Goal: Entertainment & Leisure: Consume media (video, audio)

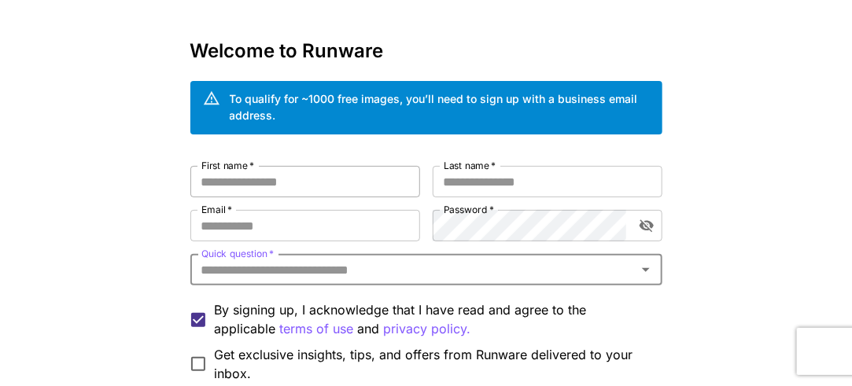
click at [300, 181] on input "First name   *" at bounding box center [305, 181] width 230 height 31
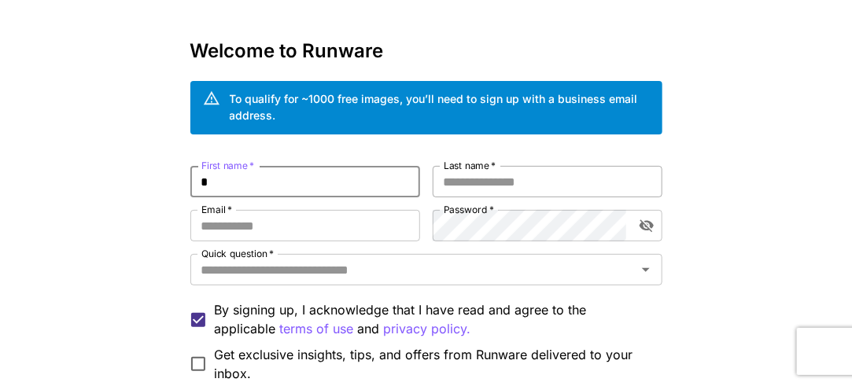
type input "*"
click at [482, 186] on input "Last name   *" at bounding box center [548, 181] width 230 height 31
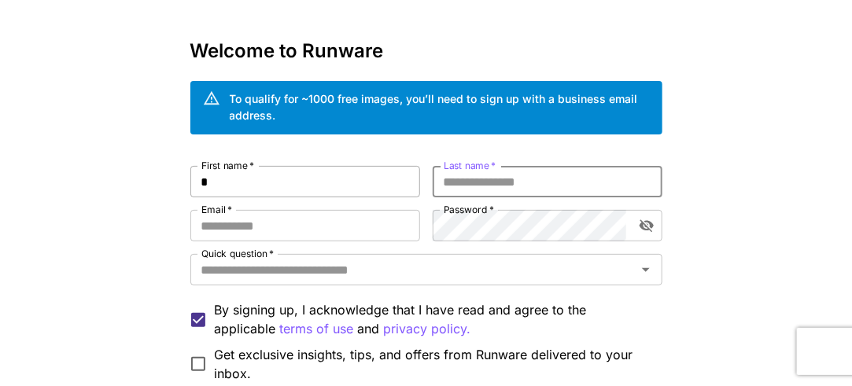
click at [250, 185] on input "*" at bounding box center [305, 181] width 230 height 31
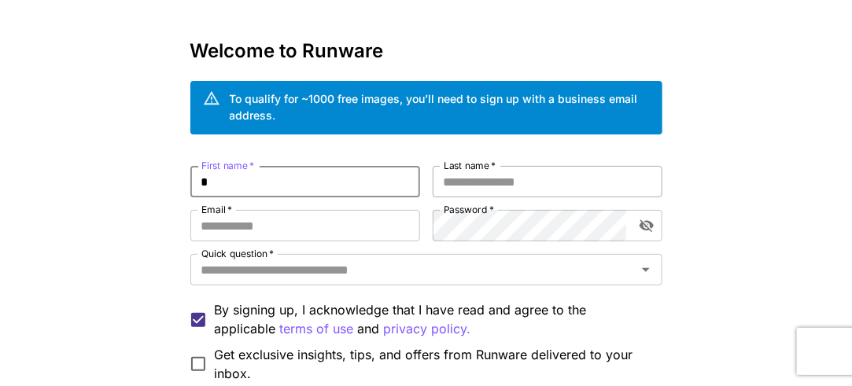
type input "*"
click at [502, 176] on input "Last name   *" at bounding box center [548, 181] width 230 height 31
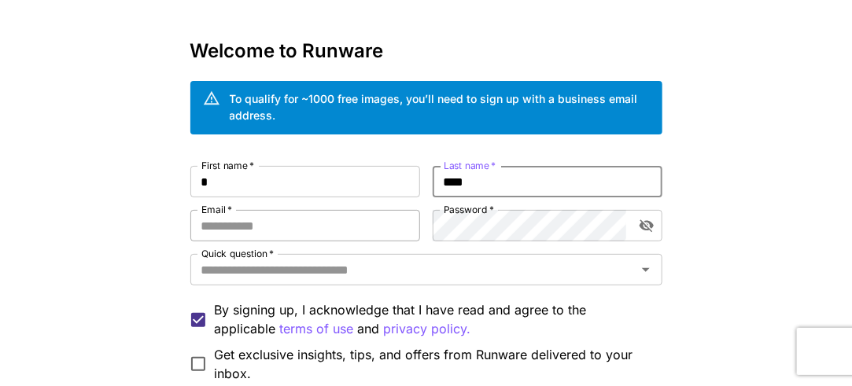
type input "****"
click at [271, 238] on input "Email   *" at bounding box center [305, 225] width 230 height 31
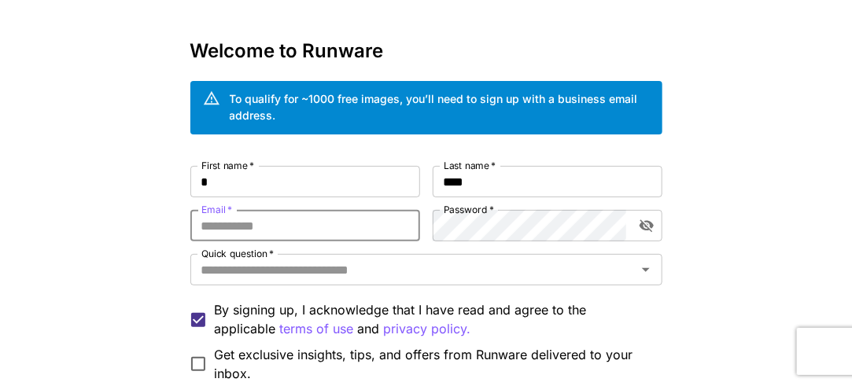
type input "**********"
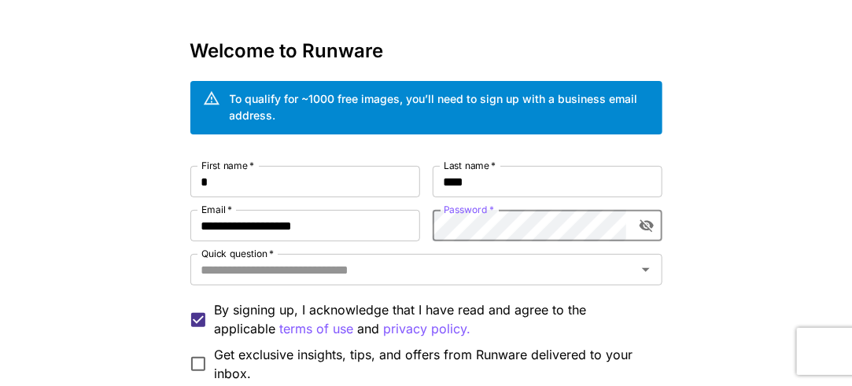
click at [645, 227] on icon "toggle password visibility" at bounding box center [646, 226] width 14 height 13
click at [645, 227] on icon "toggle password visibility" at bounding box center [647, 226] width 16 height 16
click at [640, 228] on icon "toggle password visibility" at bounding box center [647, 226] width 16 height 16
click at [644, 234] on button "toggle password visibility" at bounding box center [647, 226] width 28 height 28
click at [413, 271] on input "Quick question   *" at bounding box center [413, 270] width 437 height 22
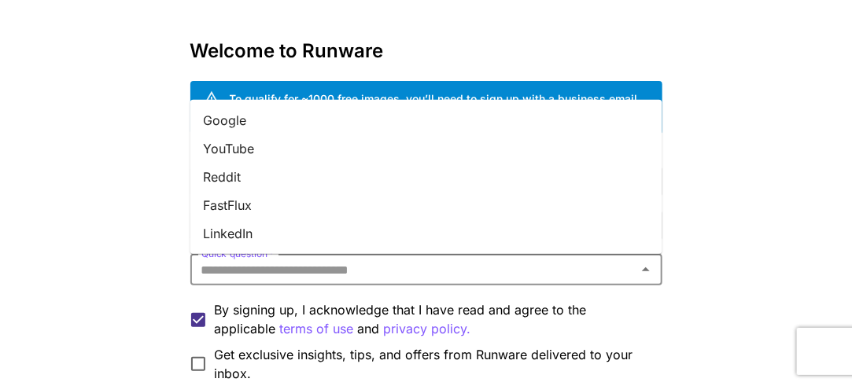
click at [233, 122] on li "Google" at bounding box center [426, 119] width 472 height 28
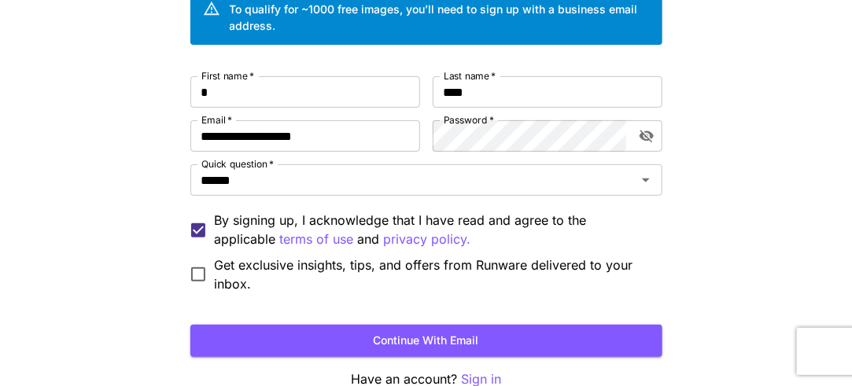
scroll to position [147, 0]
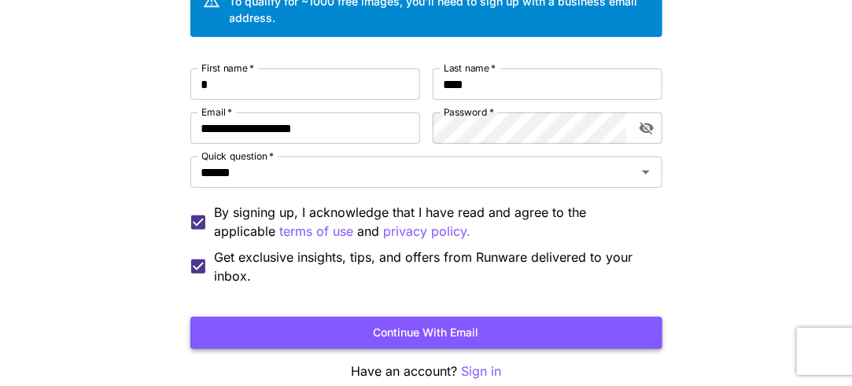
click at [478, 332] on button "Continue with email" at bounding box center [426, 333] width 472 height 32
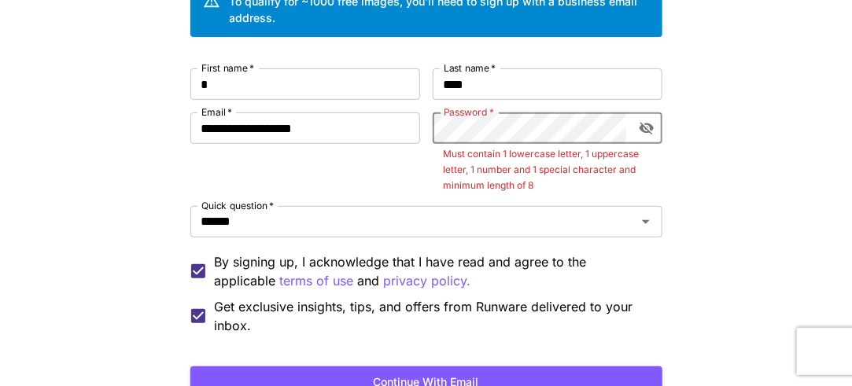
click at [648, 127] on icon "toggle password visibility" at bounding box center [647, 128] width 16 height 16
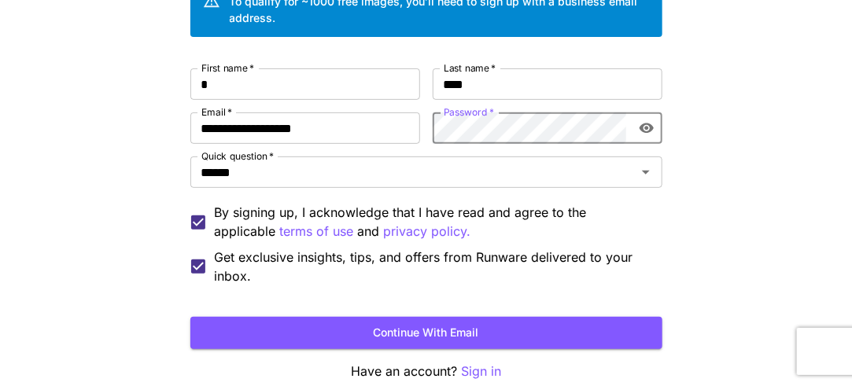
click at [646, 128] on icon "toggle password visibility" at bounding box center [646, 129] width 14 height 10
click at [477, 324] on button "Continue with email" at bounding box center [426, 333] width 472 height 32
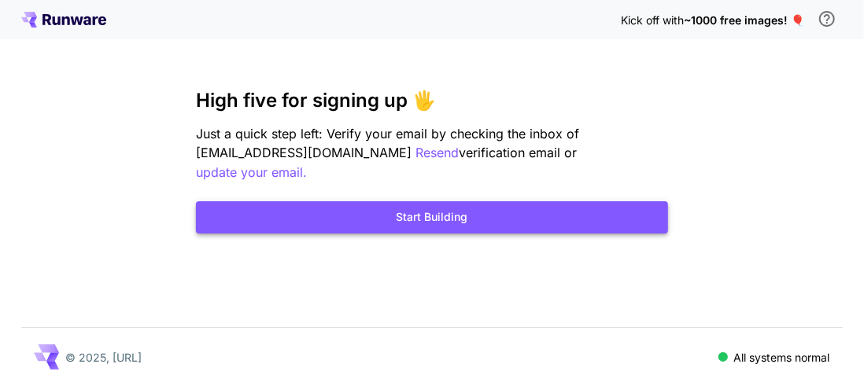
click at [512, 201] on button "Start Building" at bounding box center [432, 217] width 472 height 32
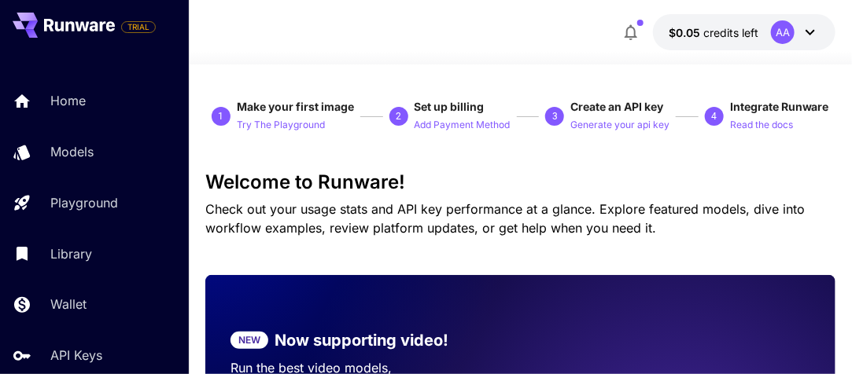
click at [806, 35] on icon at bounding box center [810, 32] width 19 height 19
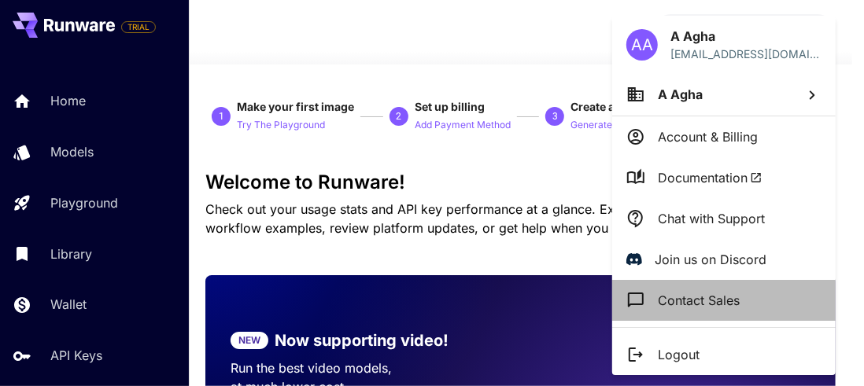
click at [758, 236] on li "Chat with Support" at bounding box center [723, 218] width 223 height 41
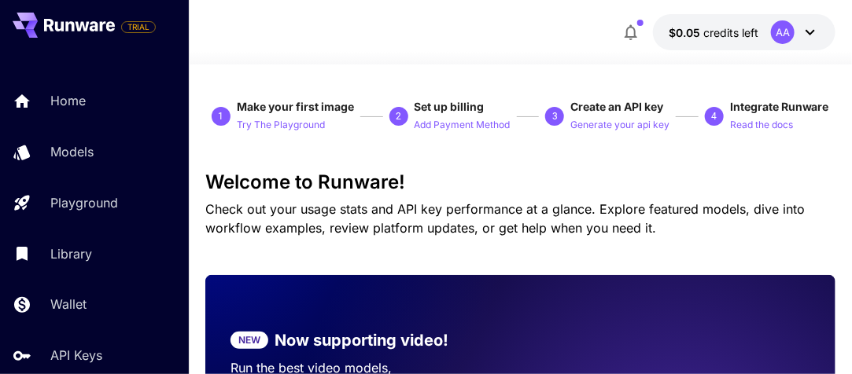
click at [758, 150] on p "Chat with Support" at bounding box center [743, 144] width 80 height 11
click at [758, 207] on hr at bounding box center [752, 206] width 168 height 1
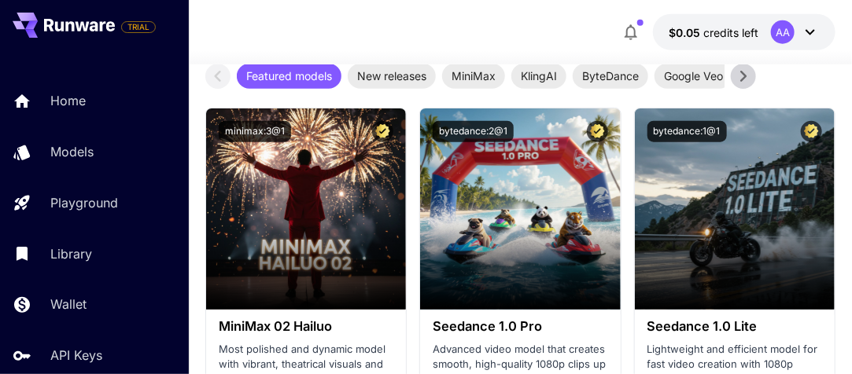
scroll to position [505, 0]
click at [483, 39] on div "$0.05 credits left AA" at bounding box center [520, 32] width 630 height 36
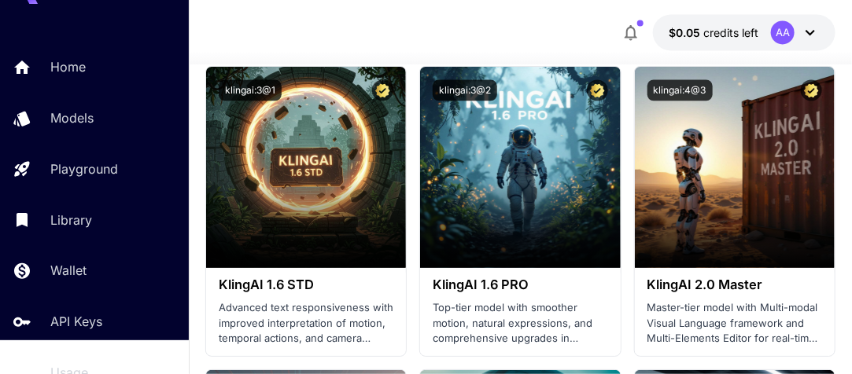
scroll to position [30, 0]
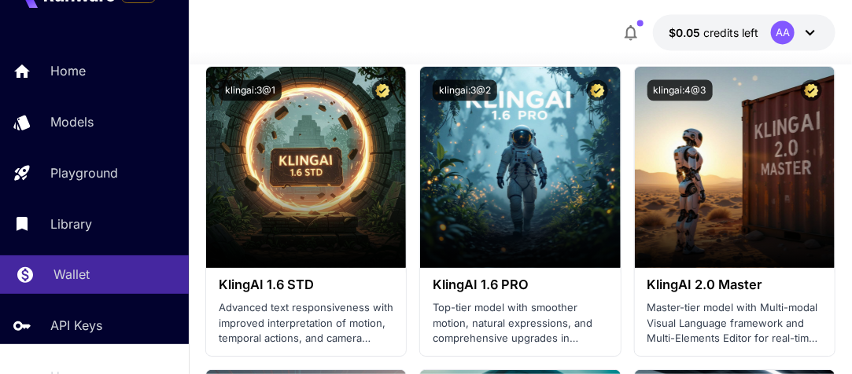
click at [68, 284] on p "Wallet" at bounding box center [71, 274] width 36 height 19
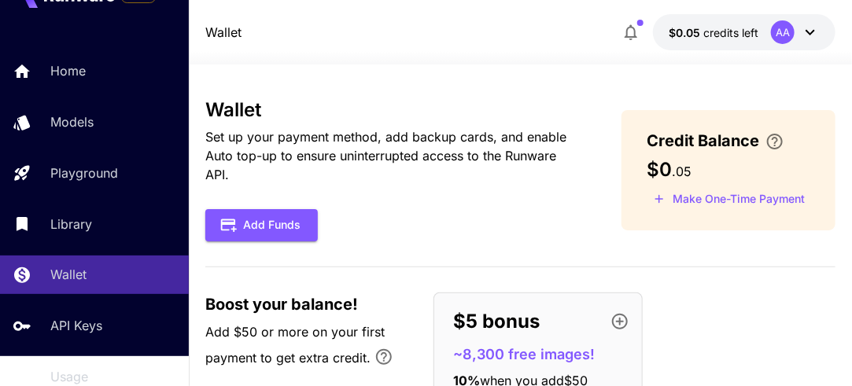
click at [743, 199] on button "Make One-Time Payment" at bounding box center [729, 199] width 165 height 24
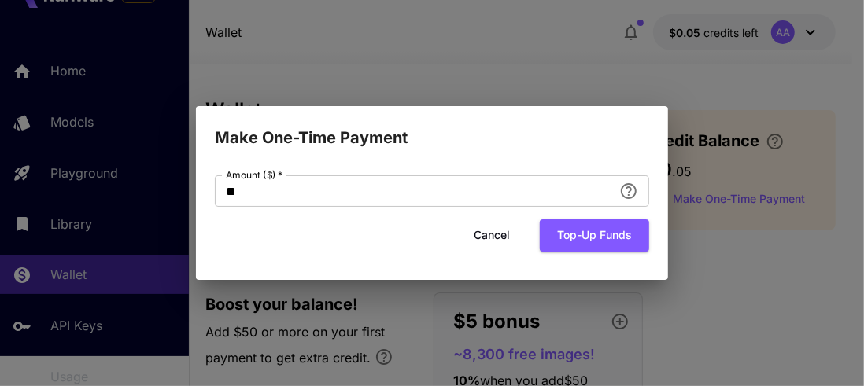
click at [489, 233] on button "Cancel" at bounding box center [491, 236] width 71 height 32
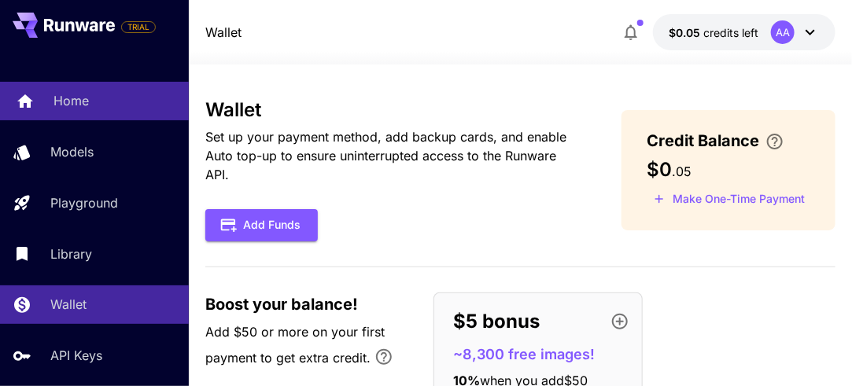
click at [55, 98] on p "Home" at bounding box center [70, 100] width 35 height 19
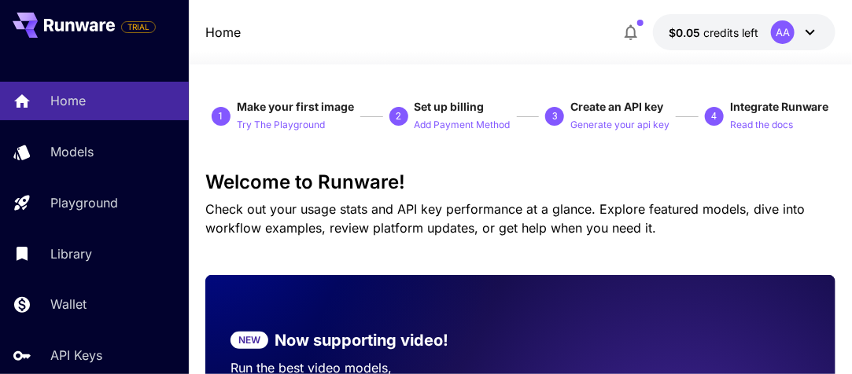
click at [640, 29] on icon "button" at bounding box center [631, 32] width 19 height 19
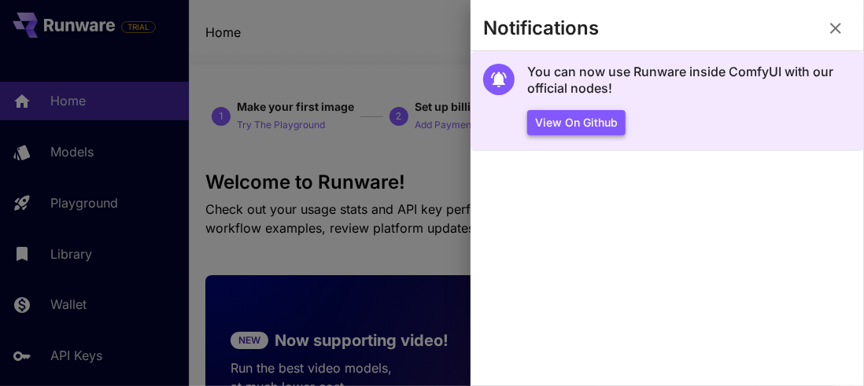
click at [595, 126] on button "View on Github" at bounding box center [576, 123] width 98 height 26
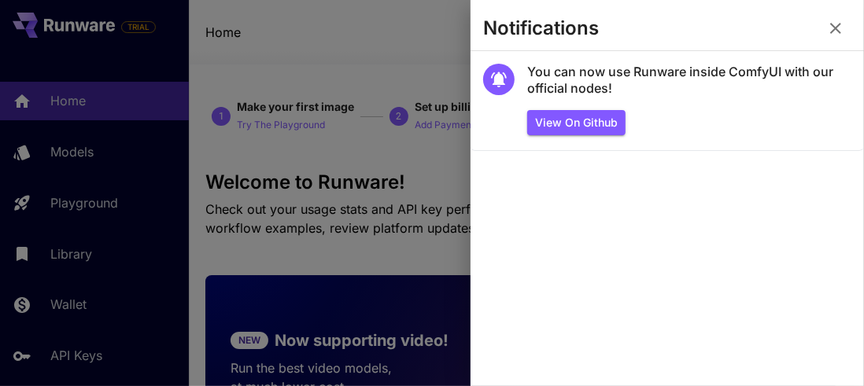
click at [434, 286] on div at bounding box center [432, 193] width 864 height 386
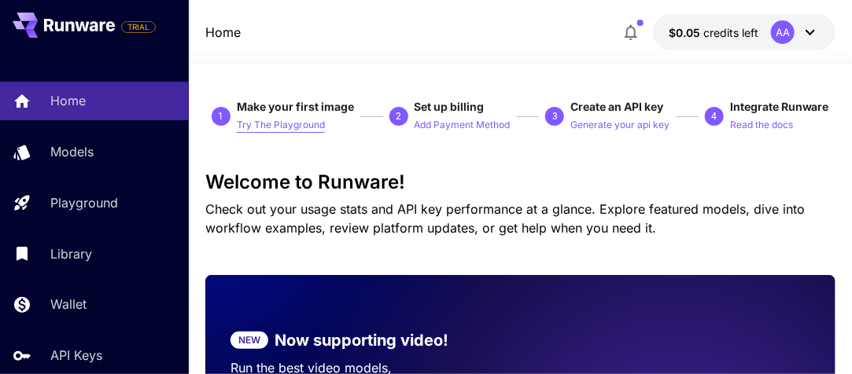
click at [303, 127] on p "Try The Playground" at bounding box center [281, 125] width 88 height 15
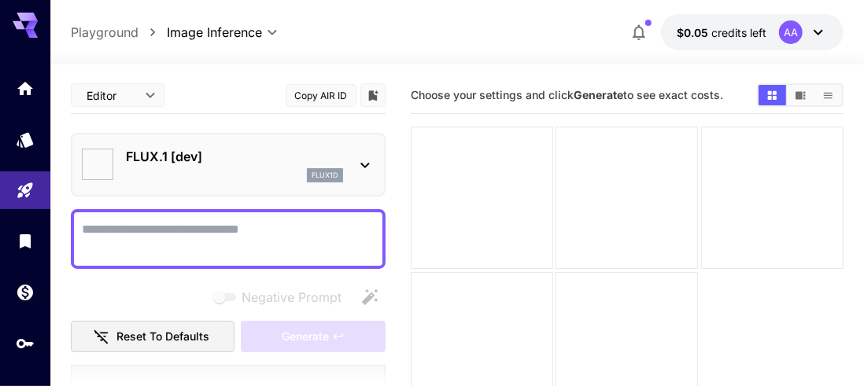
type input "**********"
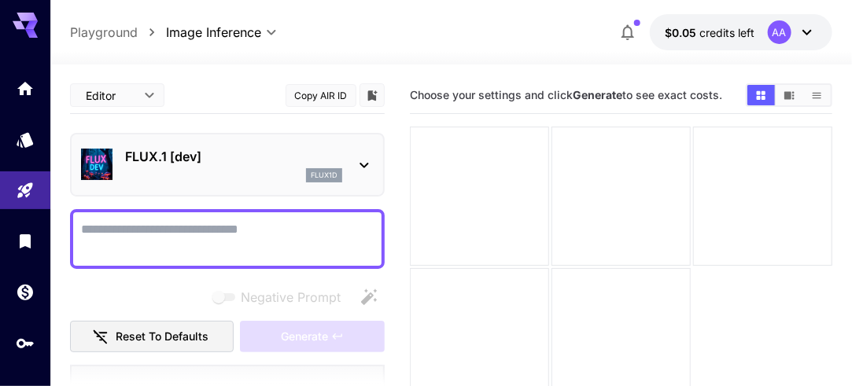
click at [242, 228] on textarea "Negative Prompt" at bounding box center [227, 239] width 293 height 38
click at [176, 234] on textarea "Negative Prompt" at bounding box center [227, 239] width 293 height 38
paste textarea "**********"
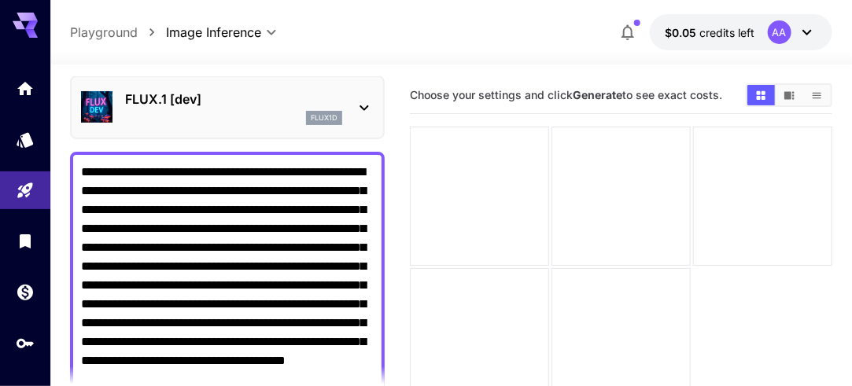
scroll to position [19, 0]
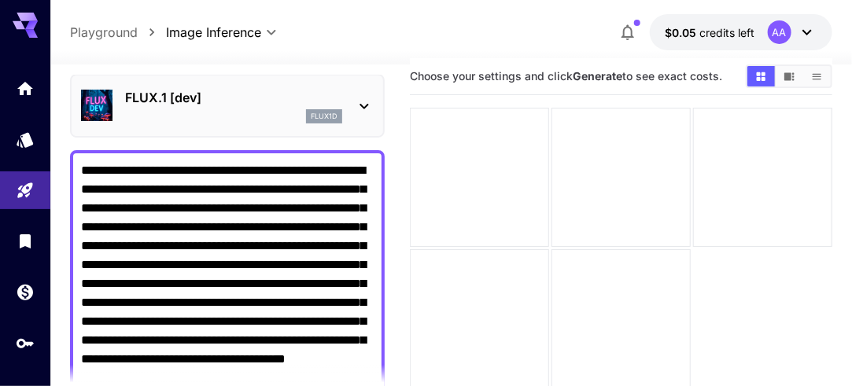
click at [136, 205] on textarea "**********" at bounding box center [227, 283] width 293 height 245
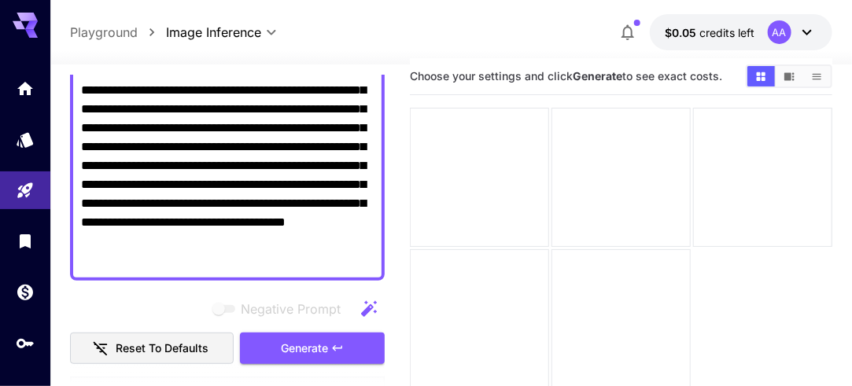
scroll to position [196, 0]
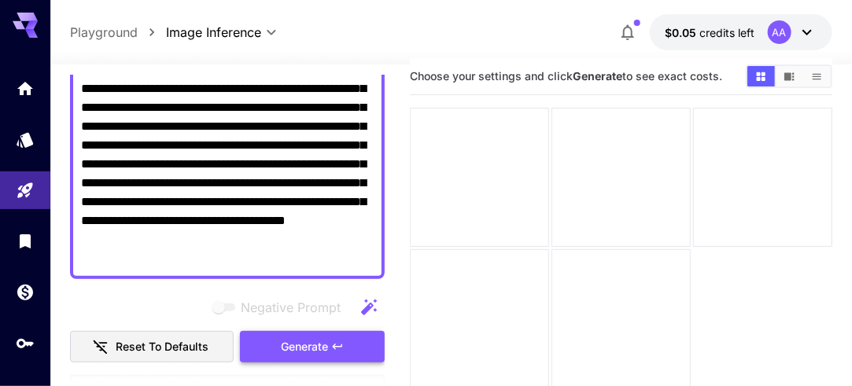
type textarea "**********"
click at [324, 348] on span "Generate" at bounding box center [304, 348] width 47 height 20
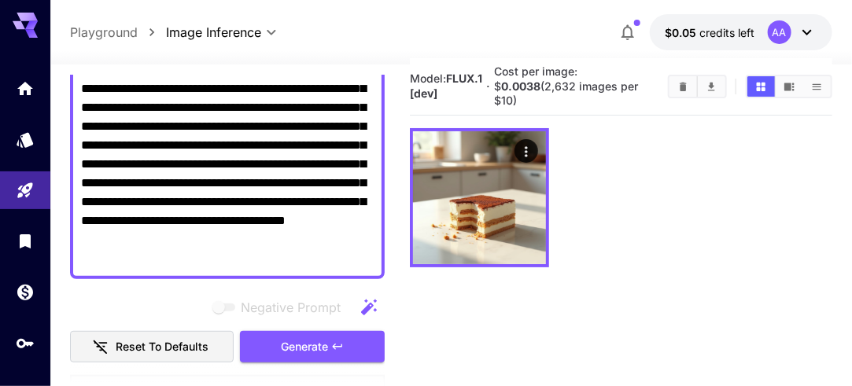
click at [791, 81] on icon "Show images in video view" at bounding box center [790, 87] width 12 height 12
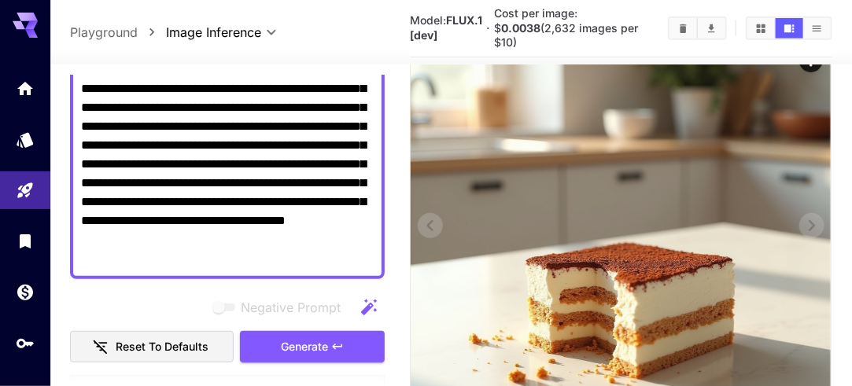
click at [759, 197] on img at bounding box center [621, 251] width 420 height 420
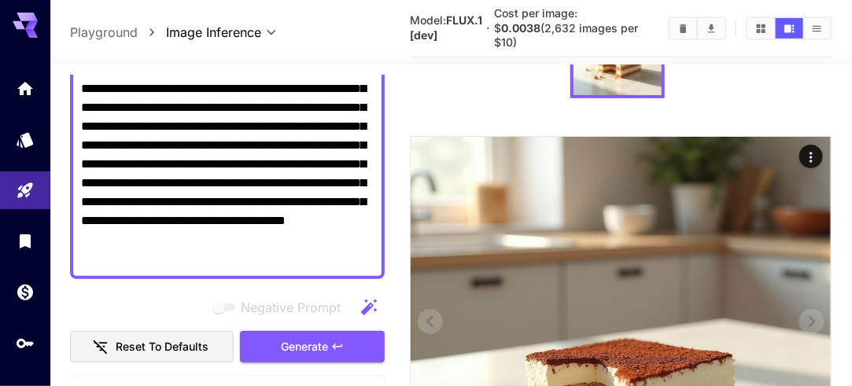
scroll to position [144, 0]
click at [810, 149] on icon "Actions" at bounding box center [812, 157] width 16 height 16
click at [812, 151] on icon "Actions" at bounding box center [811, 156] width 2 height 10
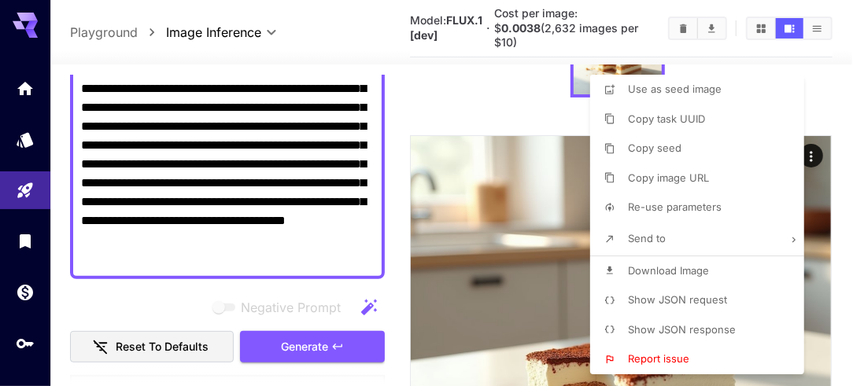
click at [680, 272] on span "Download Image" at bounding box center [668, 270] width 81 height 13
click at [515, 98] on div at bounding box center [432, 193] width 864 height 386
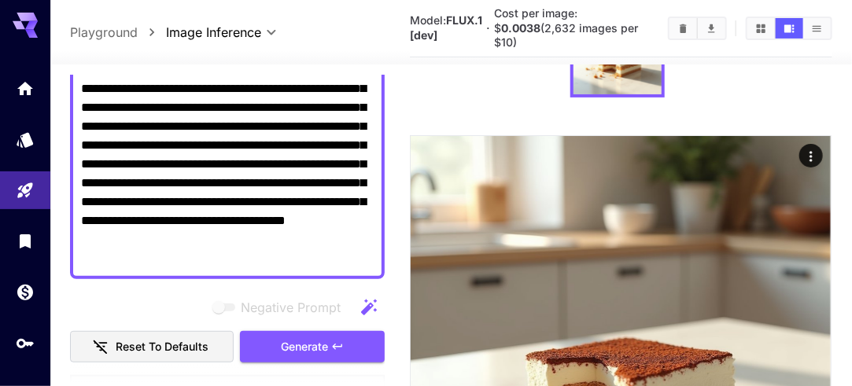
click at [810, 27] on button "Show images in list view" at bounding box center [817, 28] width 28 height 20
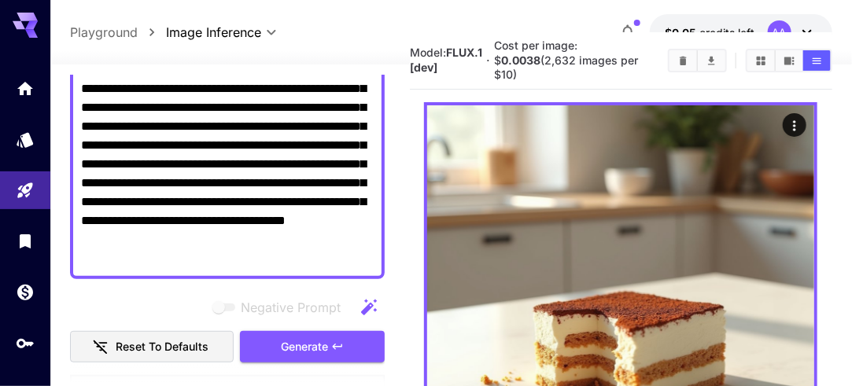
scroll to position [0, 0]
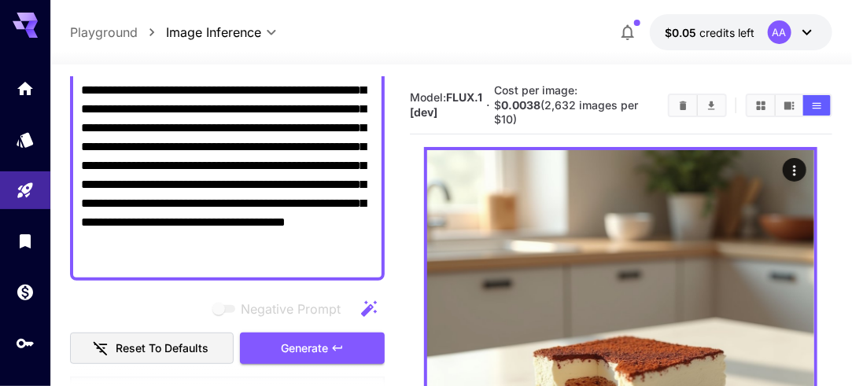
click at [762, 100] on icon "Show images in grid view" at bounding box center [761, 106] width 12 height 12
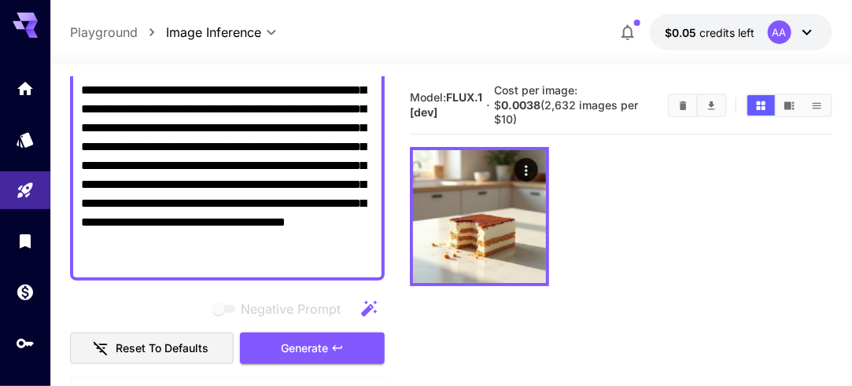
click at [713, 101] on icon "Download All" at bounding box center [711, 105] width 7 height 9
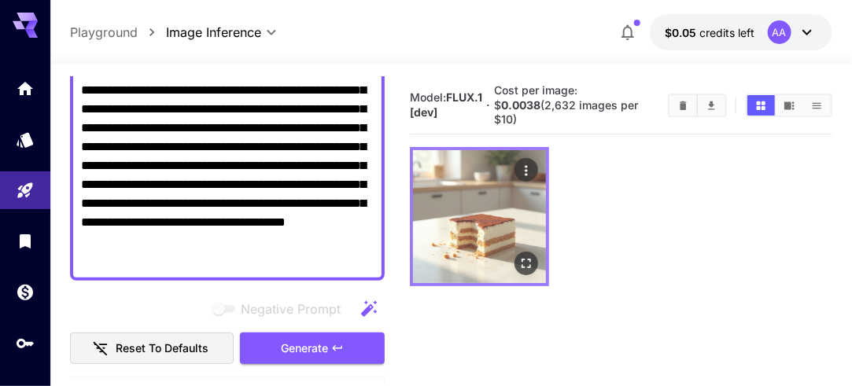
click at [526, 163] on icon "Actions" at bounding box center [526, 171] width 16 height 16
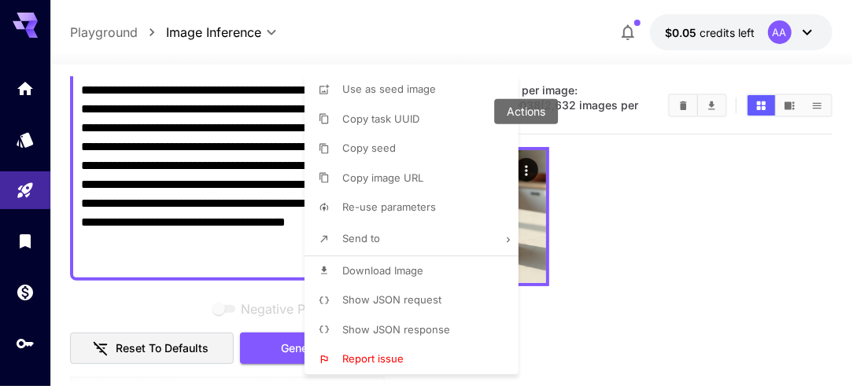
click at [644, 203] on div at bounding box center [432, 193] width 864 height 386
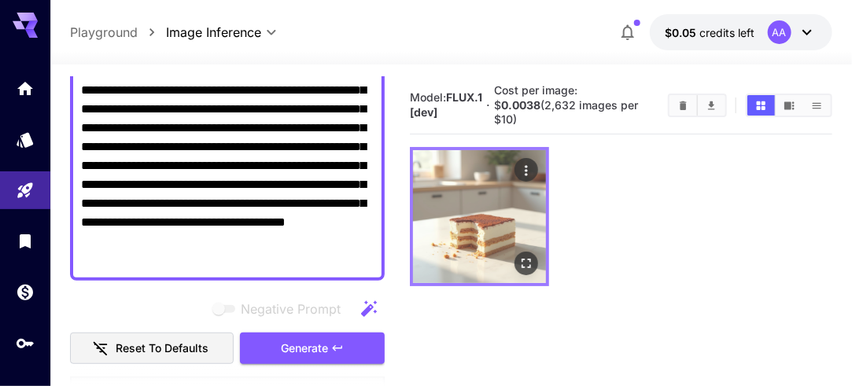
click at [536, 252] on button "Open in fullscreen" at bounding box center [527, 264] width 24 height 24
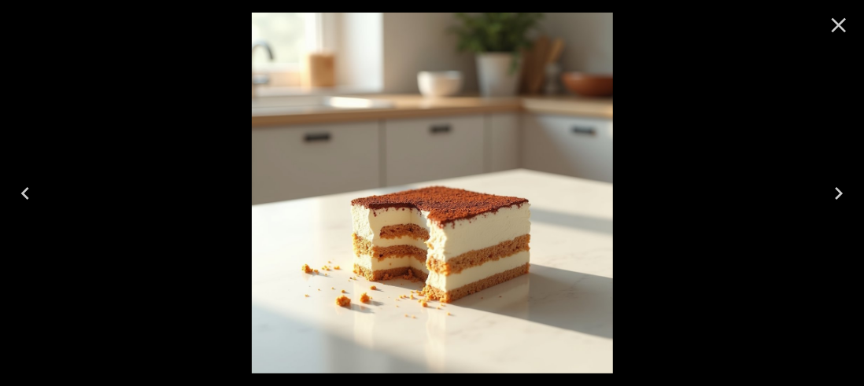
click at [838, 27] on icon "Close" at bounding box center [839, 25] width 15 height 15
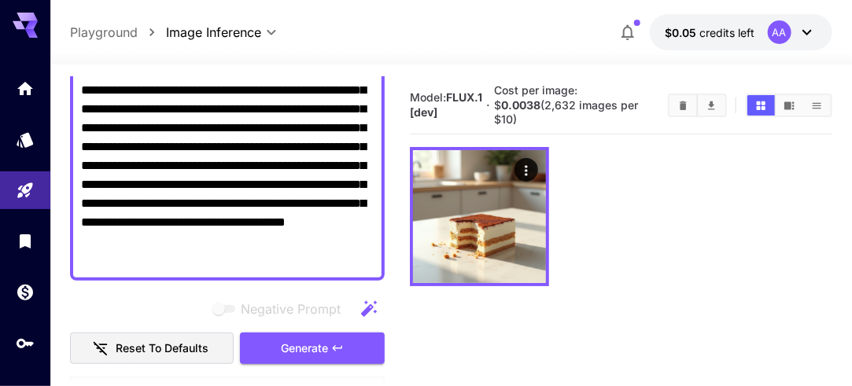
click at [580, 108] on span "Cost per image: $ 0.0038 (2,632 images per $10)" at bounding box center [566, 104] width 144 height 42
click at [23, 142] on icon "Models" at bounding box center [26, 136] width 19 height 19
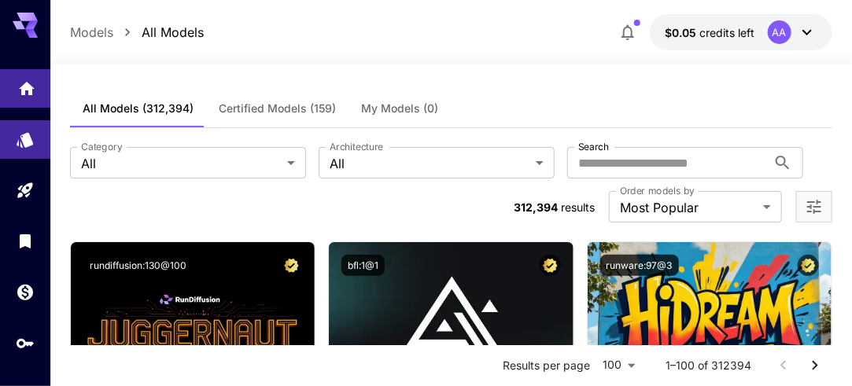
click at [27, 92] on icon "Home" at bounding box center [26, 84] width 19 height 19
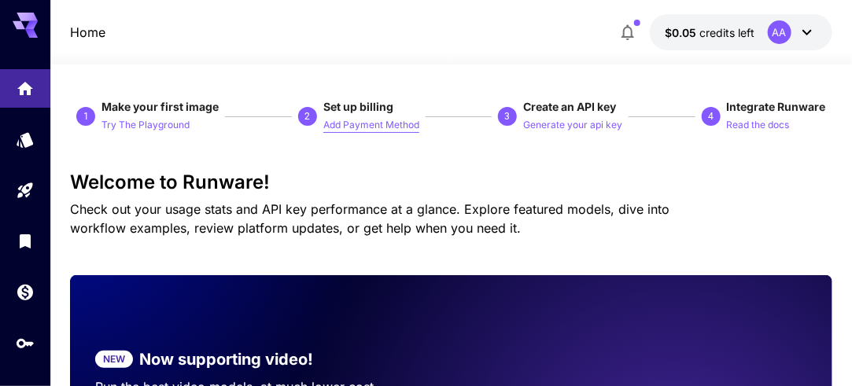
click at [397, 133] on p "Add Payment Method" at bounding box center [371, 125] width 96 height 15
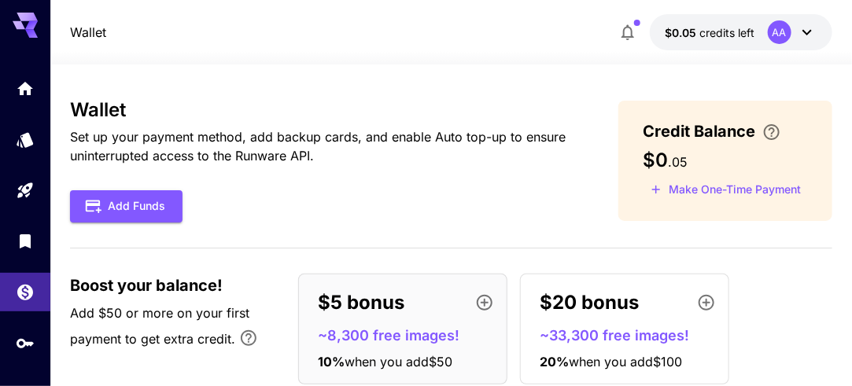
click at [397, 126] on div "Wallet Set up your payment method, add backup cards, and enable Auto top-up to …" at bounding box center [318, 161] width 497 height 124
click at [156, 203] on button "Add Funds" at bounding box center [126, 206] width 113 height 32
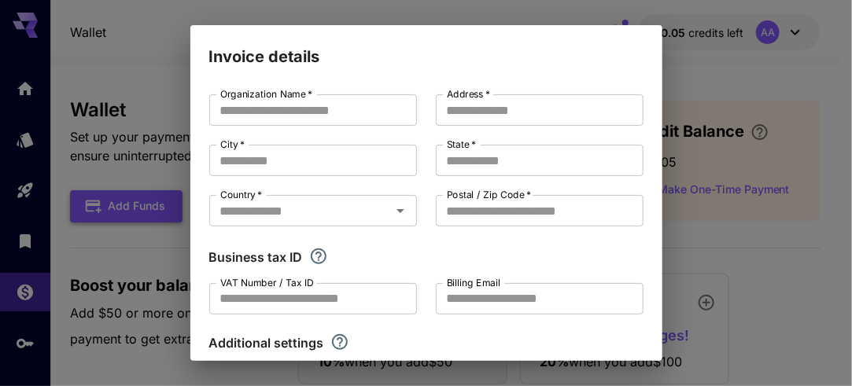
type input "******"
type input "**********"
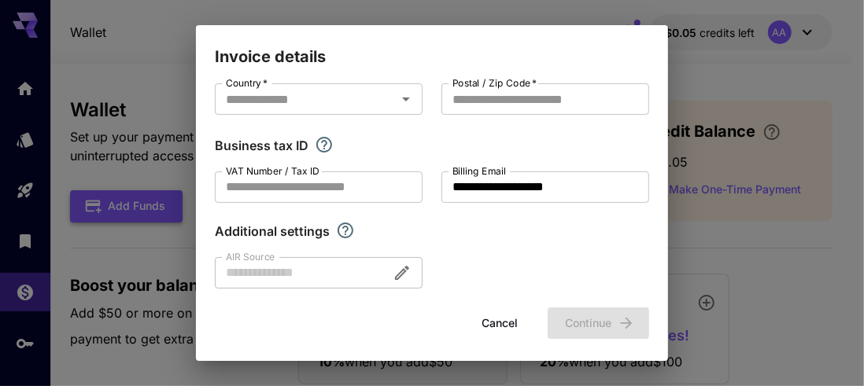
scroll to position [117, 0]
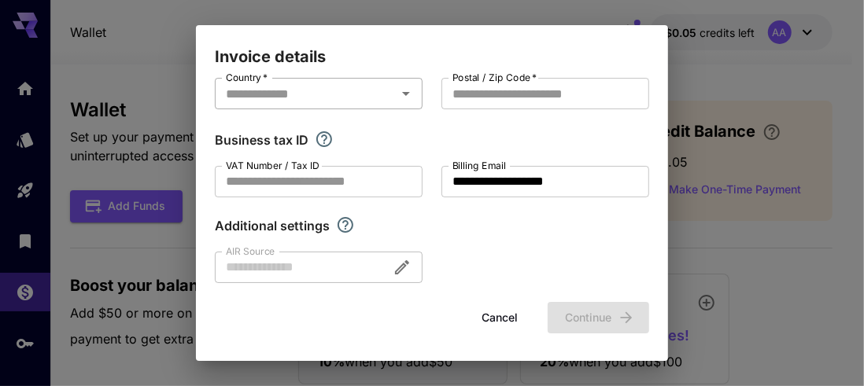
click at [397, 95] on icon "Open" at bounding box center [406, 93] width 19 height 19
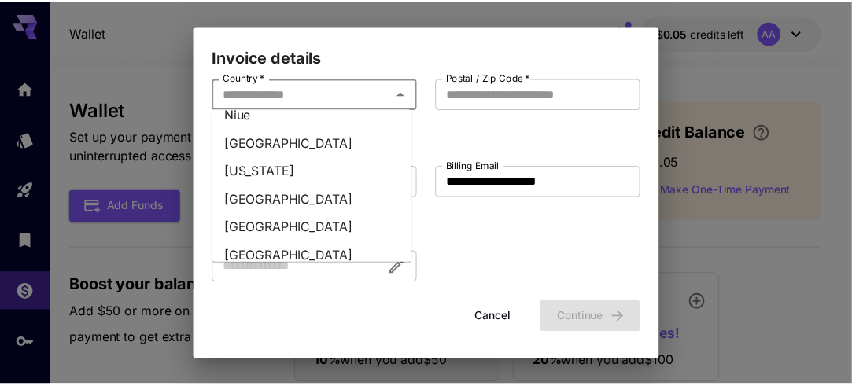
scroll to position [4904, 0]
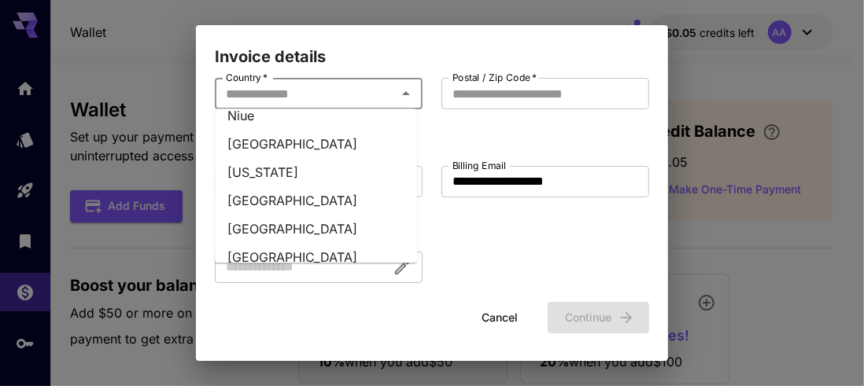
click at [275, 243] on li "Pakistan" at bounding box center [316, 257] width 202 height 28
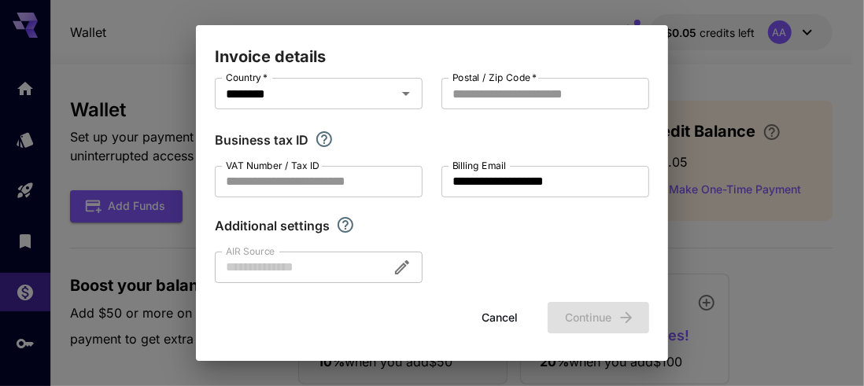
click at [348, 227] on icon "Explore additional customization settings" at bounding box center [345, 225] width 19 height 19
click at [401, 272] on div at bounding box center [319, 267] width 208 height 31
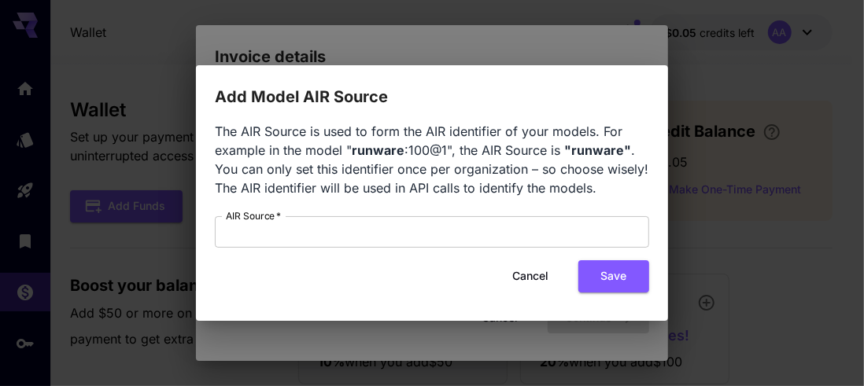
click at [533, 274] on button "Cancel" at bounding box center [530, 276] width 71 height 32
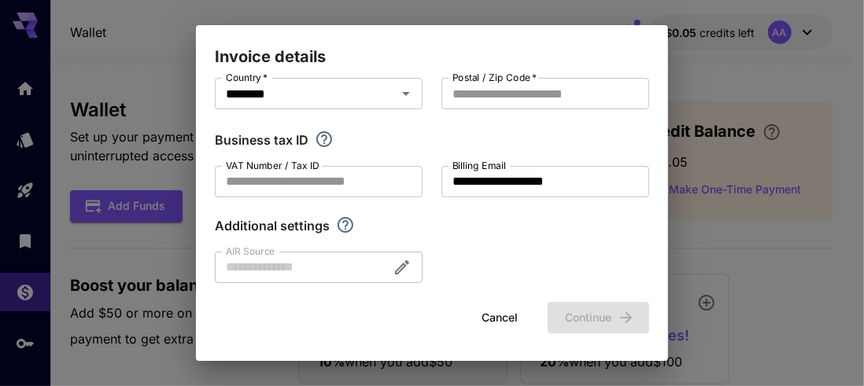
click at [482, 327] on button "Cancel" at bounding box center [499, 318] width 71 height 32
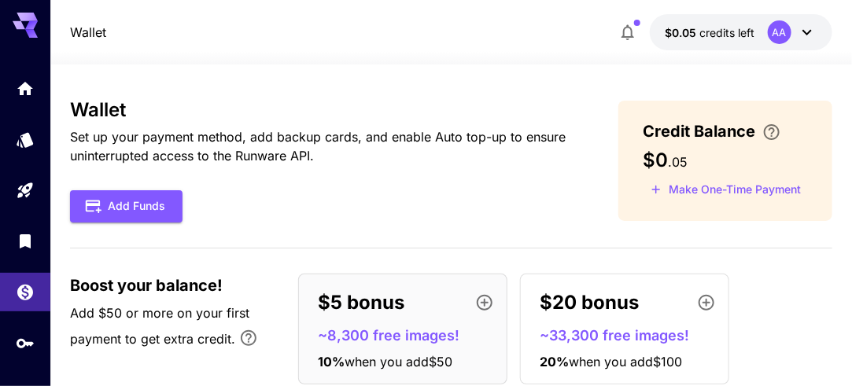
click at [774, 187] on button "Make One-Time Payment" at bounding box center [726, 190] width 165 height 24
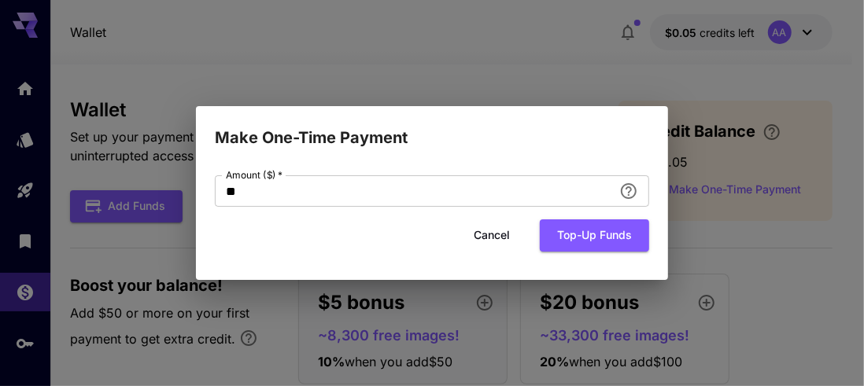
click at [494, 233] on button "Cancel" at bounding box center [491, 236] width 71 height 32
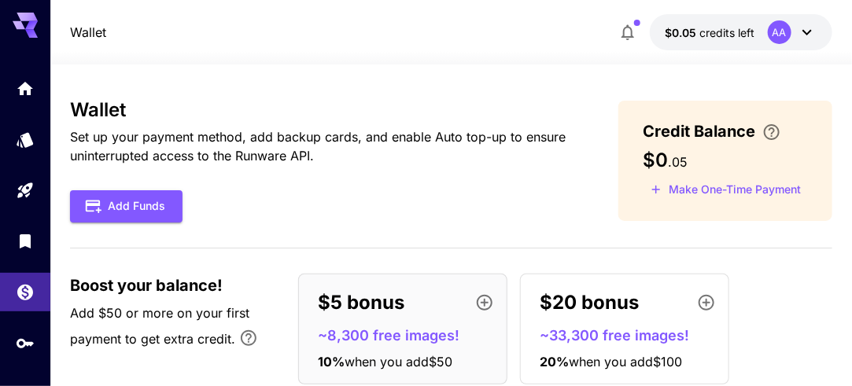
click at [583, 207] on div "Wallet Set up your payment method, add backup cards, and enable Auto top-up to …" at bounding box center [451, 161] width 762 height 124
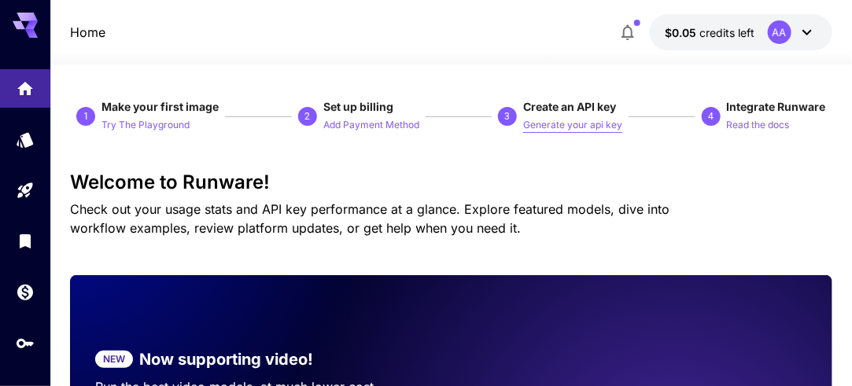
click at [611, 128] on p "Generate your api key" at bounding box center [572, 125] width 99 height 15
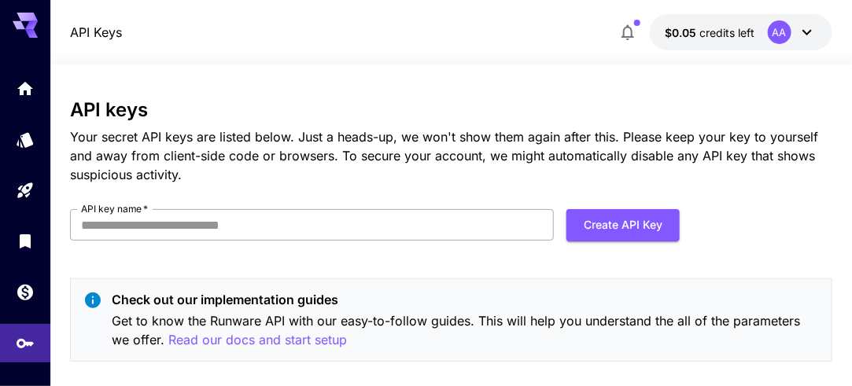
click at [394, 230] on input "API key name   *" at bounding box center [311, 224] width 483 height 31
click at [779, 38] on div "AA" at bounding box center [780, 32] width 24 height 24
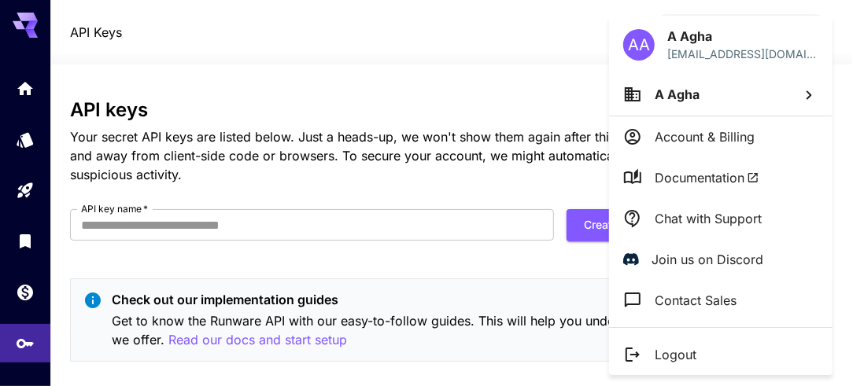
click at [806, 97] on icon at bounding box center [808, 95] width 19 height 19
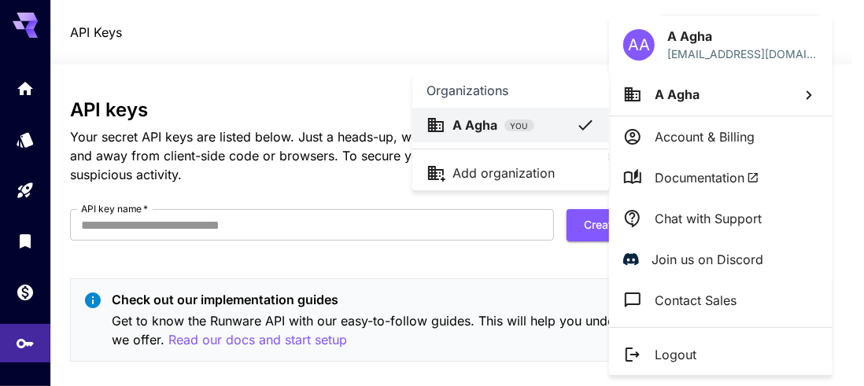
click at [713, 138] on div at bounding box center [432, 193] width 864 height 386
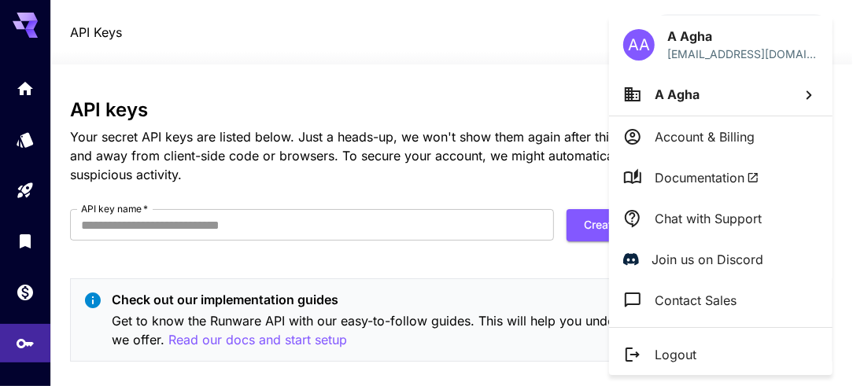
click at [697, 140] on p "Account & Billing" at bounding box center [705, 136] width 100 height 19
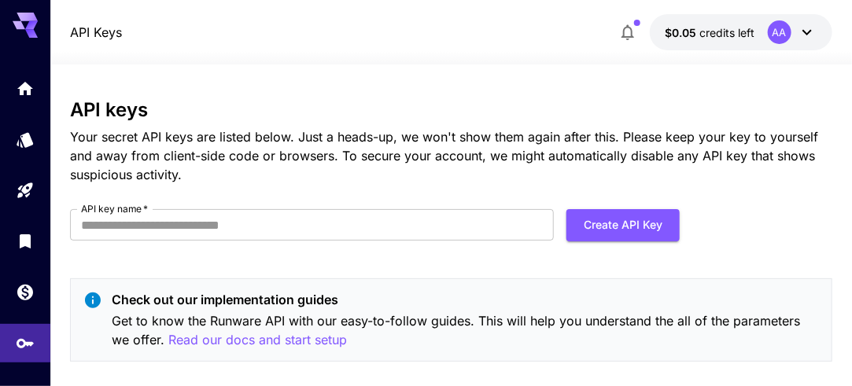
click at [810, 33] on icon at bounding box center [807, 32] width 19 height 19
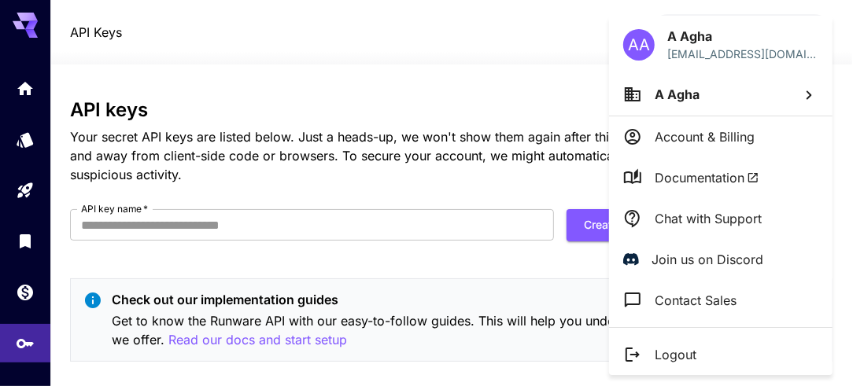
click at [806, 94] on icon at bounding box center [808, 95] width 19 height 19
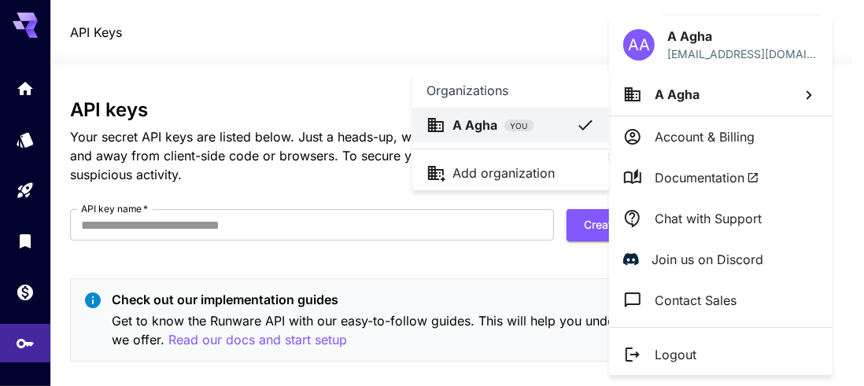
click at [646, 43] on div at bounding box center [432, 193] width 864 height 386
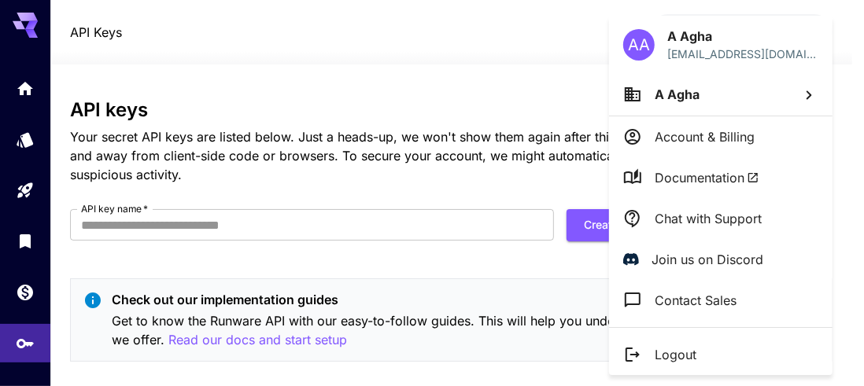
click at [639, 50] on div "AA" at bounding box center [638, 44] width 31 height 31
click at [577, 23] on div at bounding box center [432, 193] width 864 height 386
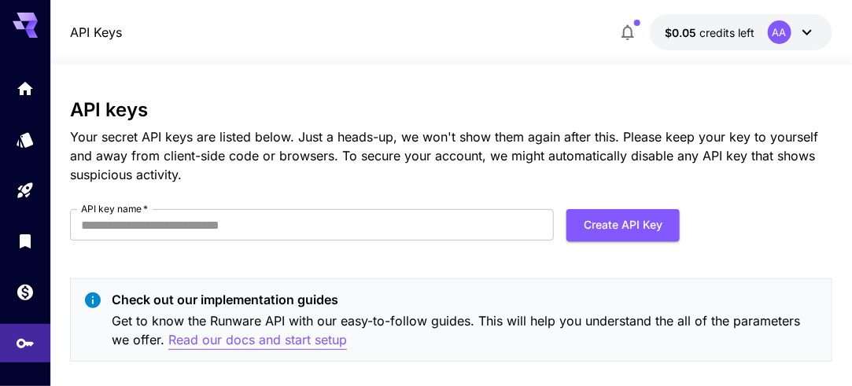
click at [332, 343] on p "Read our docs and start setup" at bounding box center [257, 340] width 179 height 20
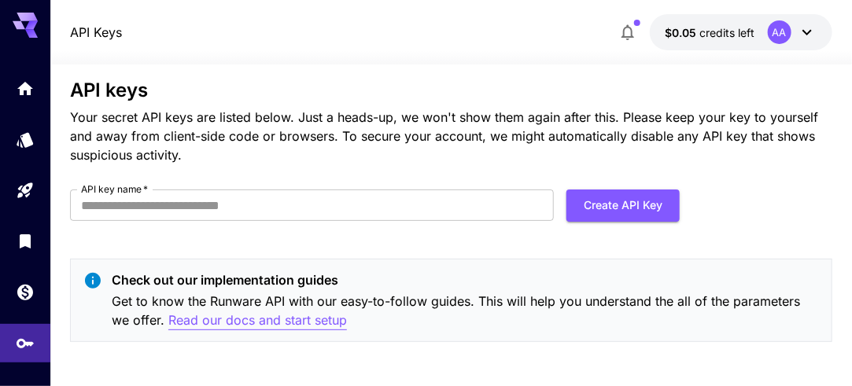
scroll to position [21, 0]
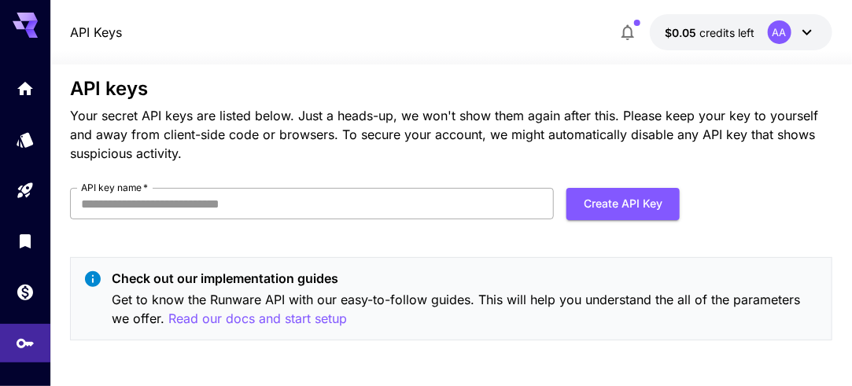
click at [513, 203] on input "API key name   *" at bounding box center [311, 203] width 483 height 31
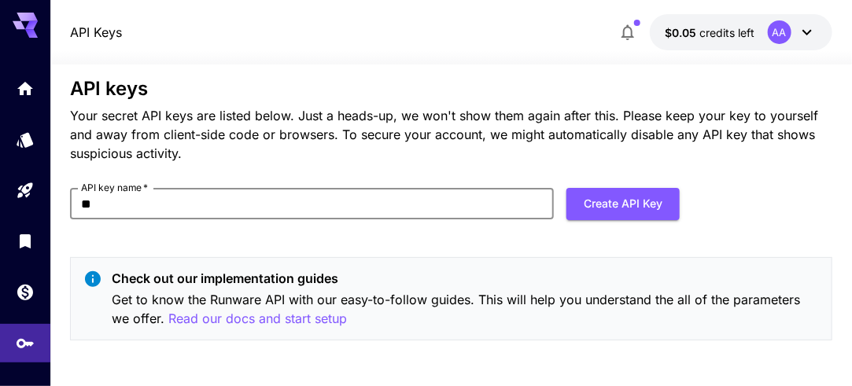
type input "*"
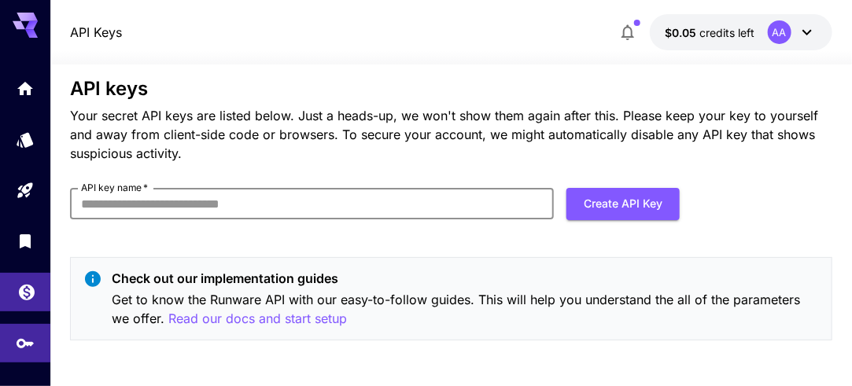
click at [22, 294] on icon "Wallet" at bounding box center [27, 288] width 16 height 16
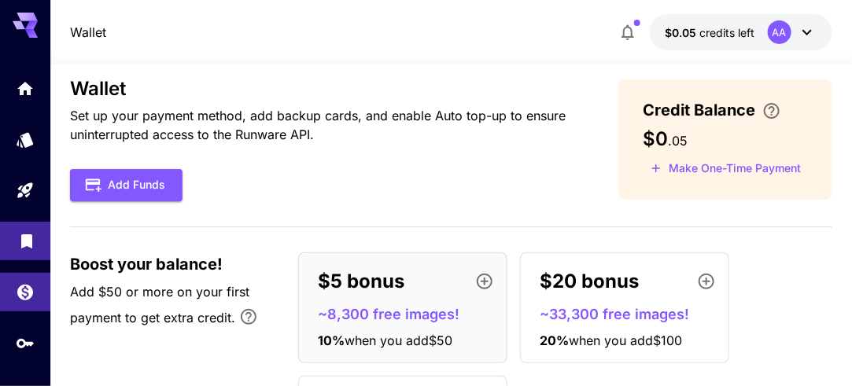
click at [22, 250] on link at bounding box center [25, 241] width 50 height 39
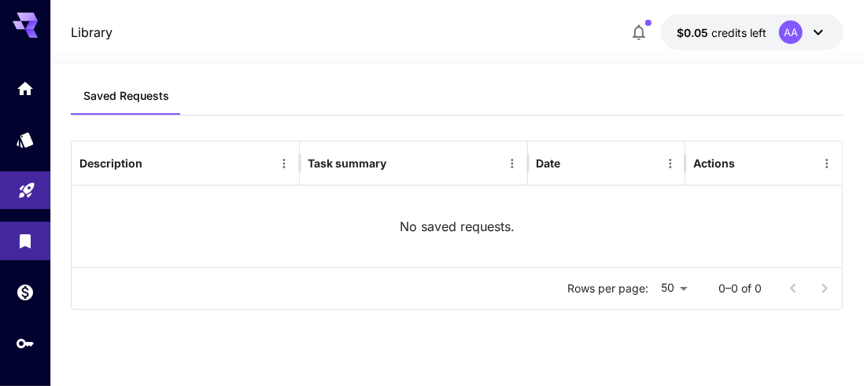
click at [19, 194] on icon "Playground" at bounding box center [26, 186] width 15 height 15
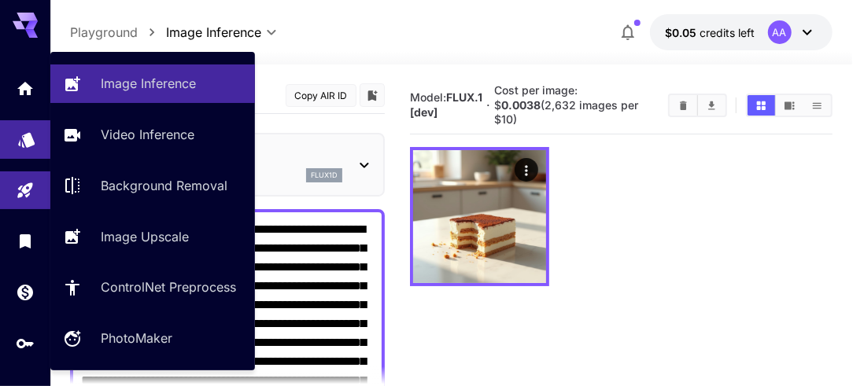
click at [22, 142] on icon "Models" at bounding box center [26, 135] width 19 height 19
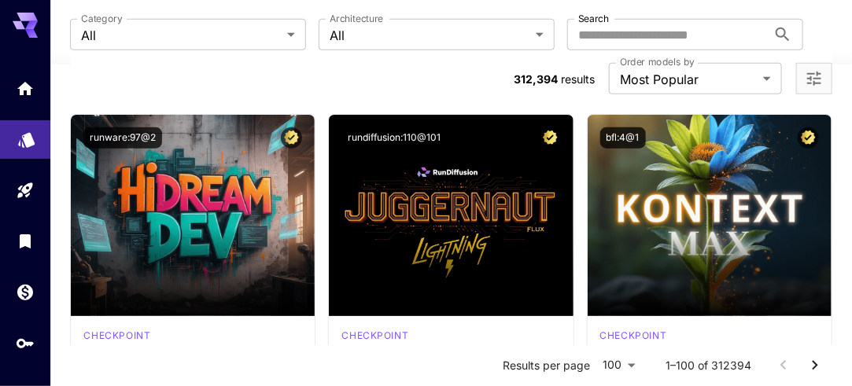
scroll to position [445, 0]
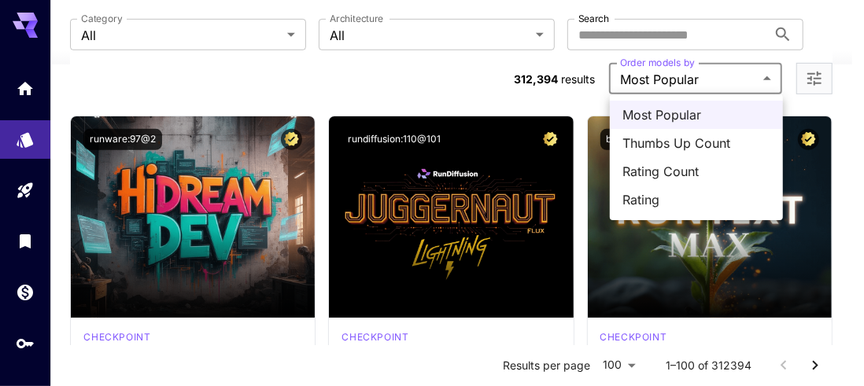
click at [759, 89] on div at bounding box center [432, 193] width 864 height 386
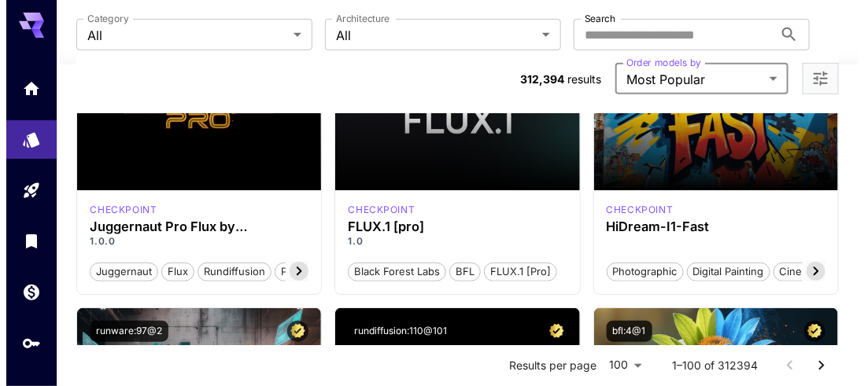
scroll to position [253, 0]
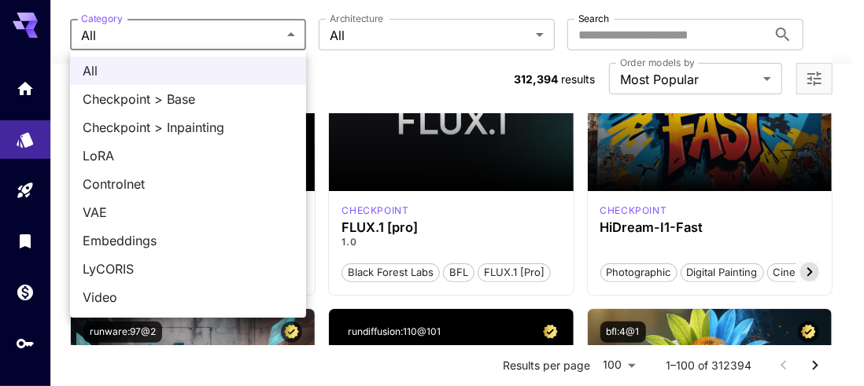
click at [535, 37] on div at bounding box center [432, 193] width 864 height 386
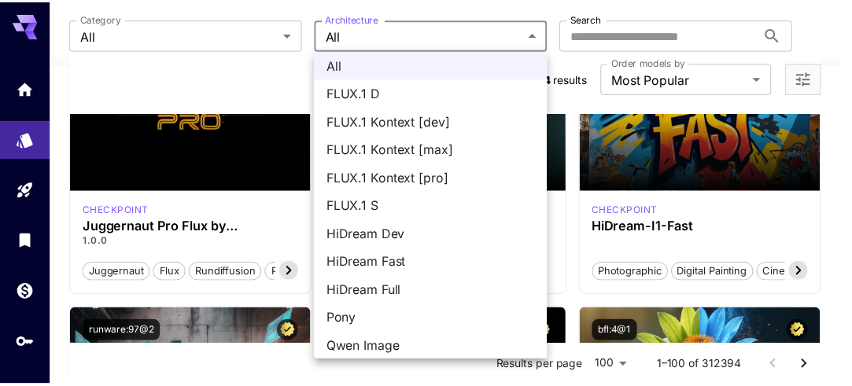
scroll to position [0, 0]
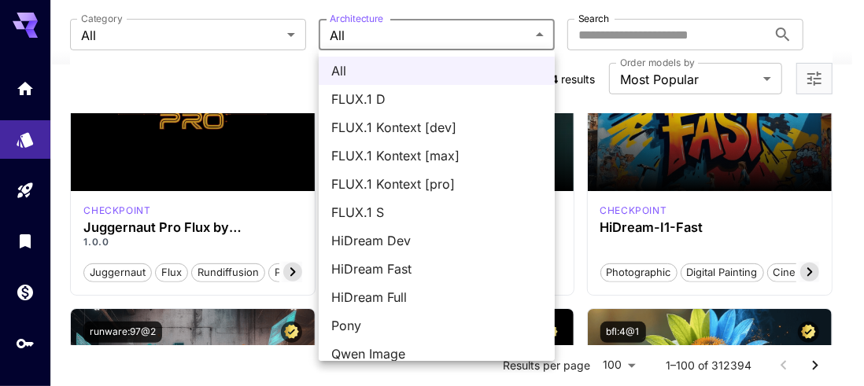
click at [539, 39] on div at bounding box center [432, 193] width 864 height 386
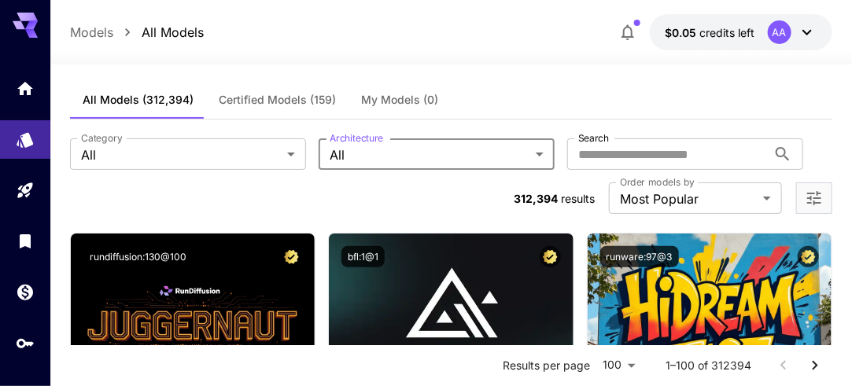
scroll to position [4, 0]
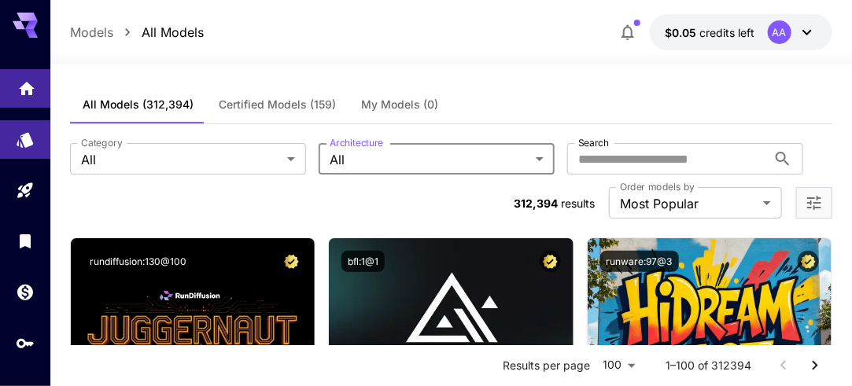
click at [28, 92] on icon "Home" at bounding box center [26, 86] width 19 height 19
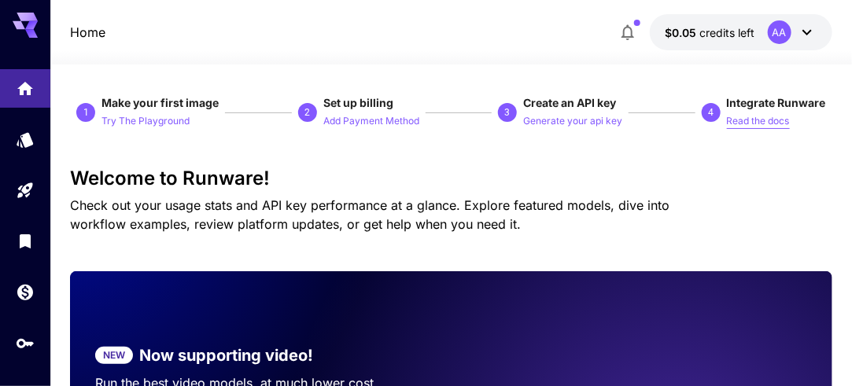
click at [774, 122] on p "Read the docs" at bounding box center [758, 121] width 63 height 15
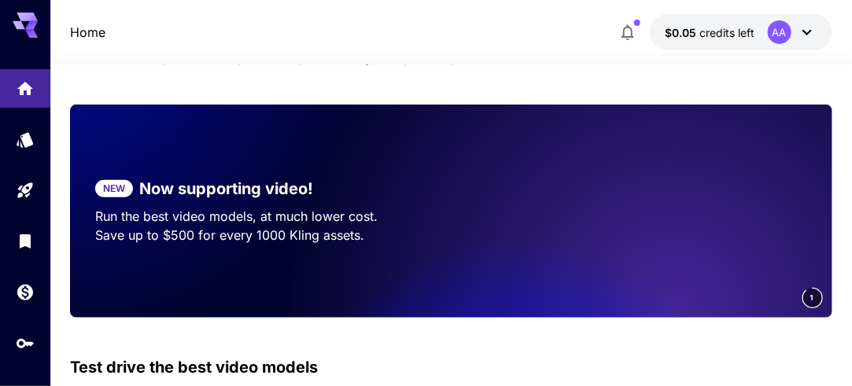
scroll to position [172, 0]
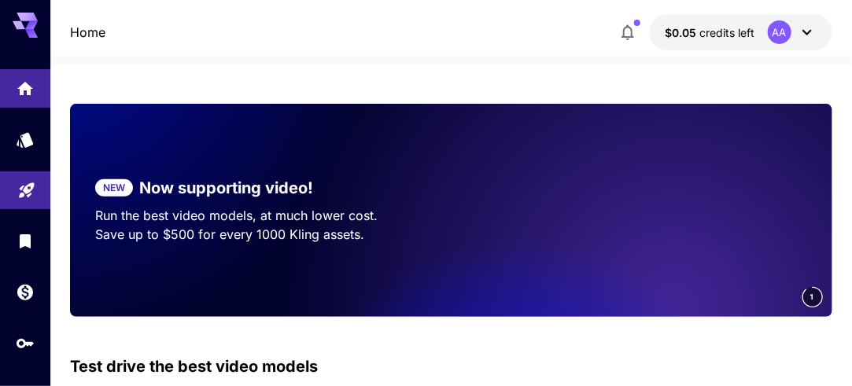
click at [17, 198] on link at bounding box center [25, 191] width 50 height 39
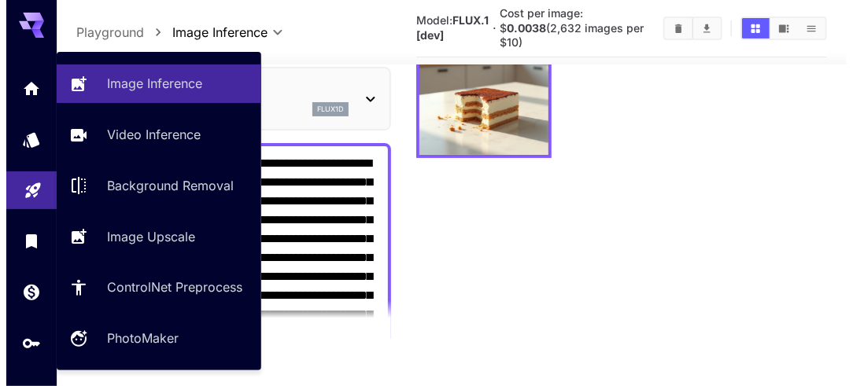
scroll to position [124, 0]
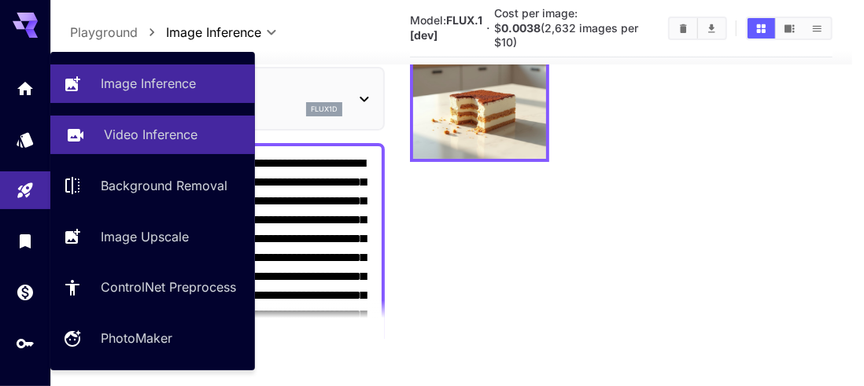
click at [117, 132] on p "Video Inference" at bounding box center [151, 134] width 94 height 19
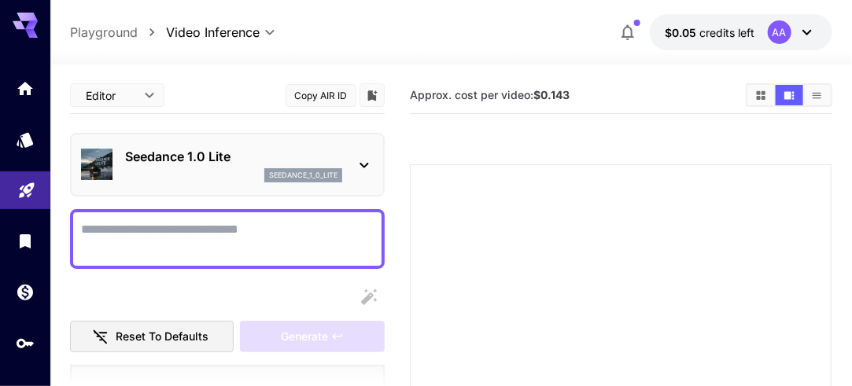
click at [24, 194] on icon "Playground" at bounding box center [26, 185] width 19 height 19
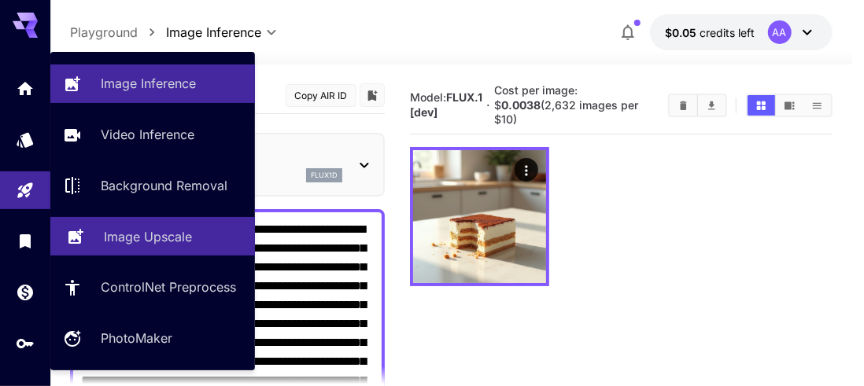
click at [131, 240] on p "Image Upscale" at bounding box center [148, 236] width 88 height 19
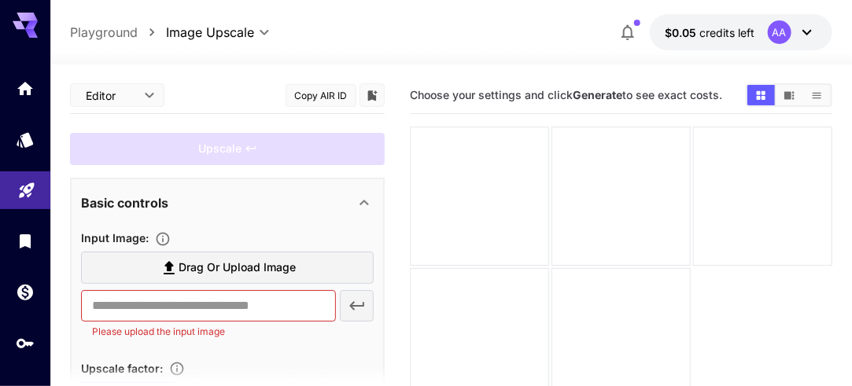
click at [24, 195] on icon "Playground" at bounding box center [26, 185] width 19 height 19
type input "**********"
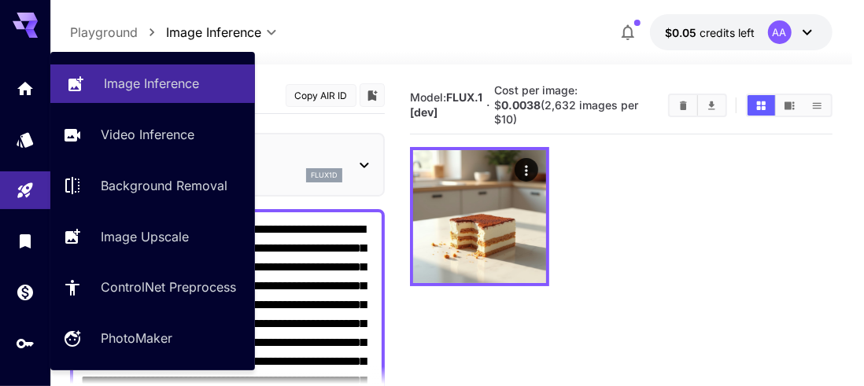
click at [109, 87] on p "Image Inference" at bounding box center [151, 83] width 95 height 19
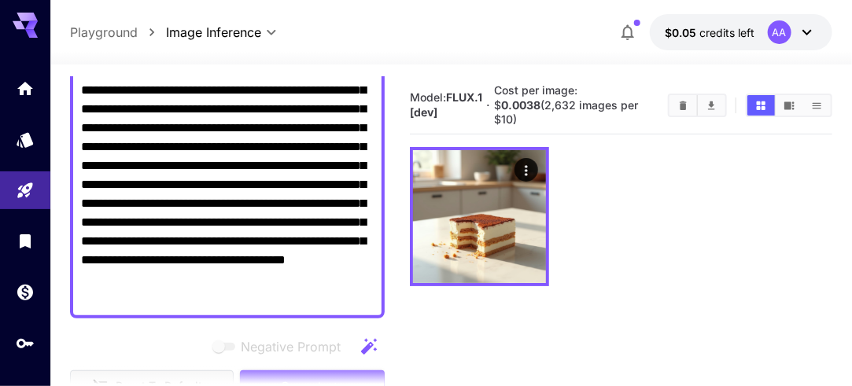
scroll to position [161, 0]
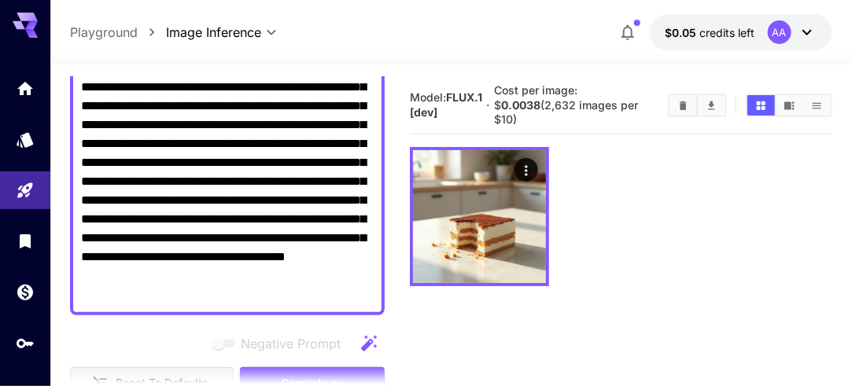
click at [280, 297] on textarea "**********" at bounding box center [227, 181] width 293 height 245
click at [249, 284] on textarea "**********" at bounding box center [227, 181] width 293 height 245
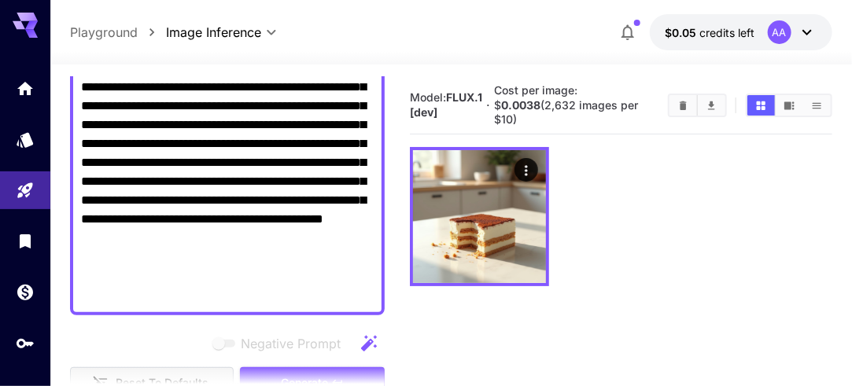
click at [234, 251] on textarea "**********" at bounding box center [227, 181] width 293 height 245
click at [94, 101] on textarea "**********" at bounding box center [227, 181] width 293 height 245
click at [87, 106] on textarea "**********" at bounding box center [227, 181] width 293 height 245
click at [102, 110] on textarea "**********" at bounding box center [227, 181] width 293 height 245
click at [103, 109] on textarea "**********" at bounding box center [227, 181] width 293 height 245
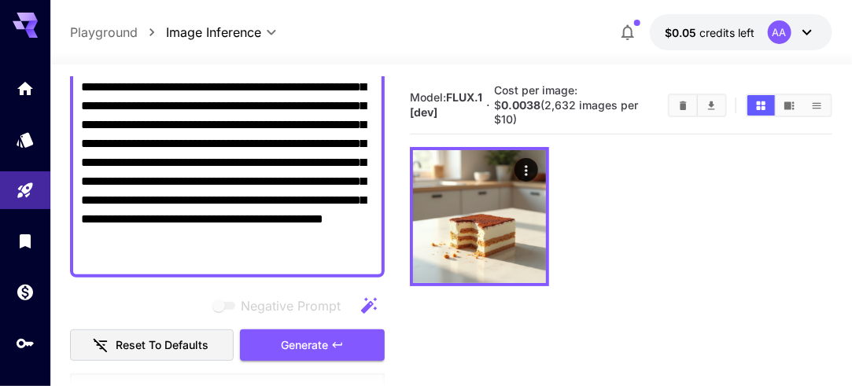
type textarea "**********"
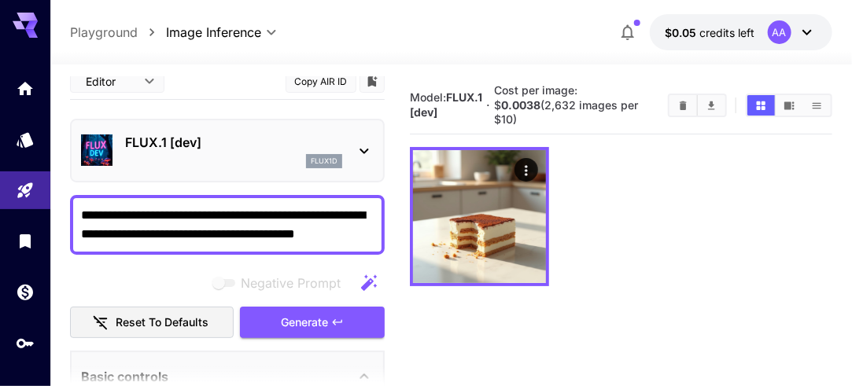
scroll to position [7, 0]
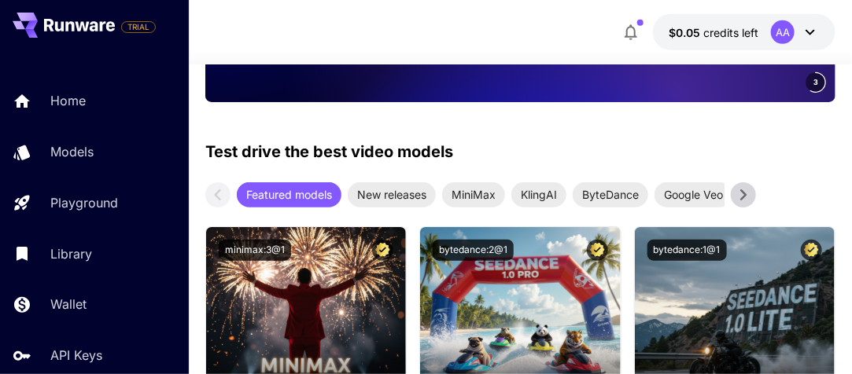
scroll to position [386, 0]
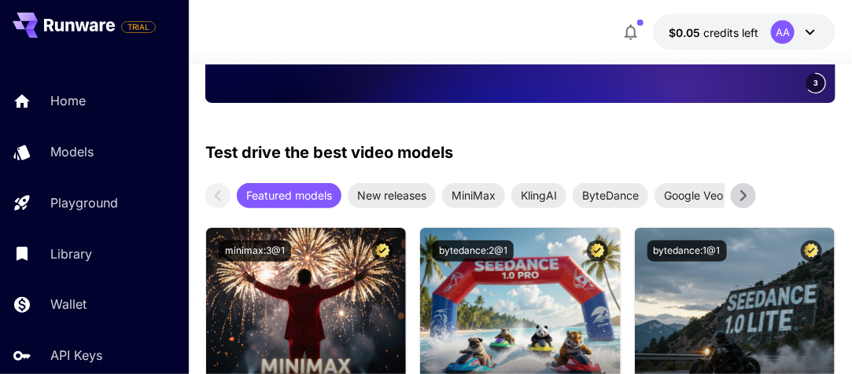
click at [551, 189] on span "KlingAI" at bounding box center [538, 195] width 55 height 17
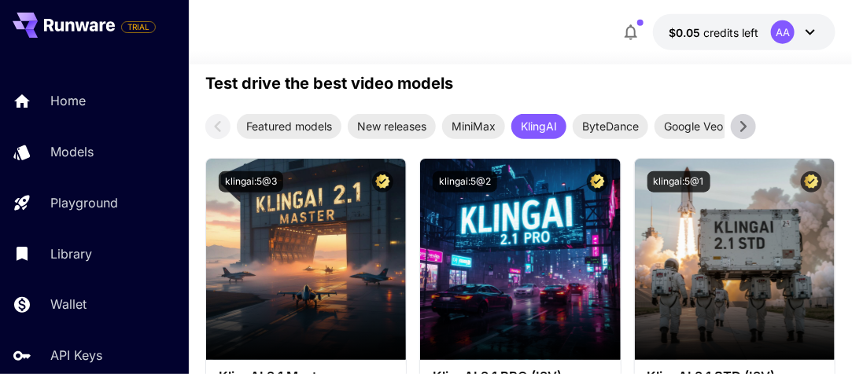
scroll to position [413, 0]
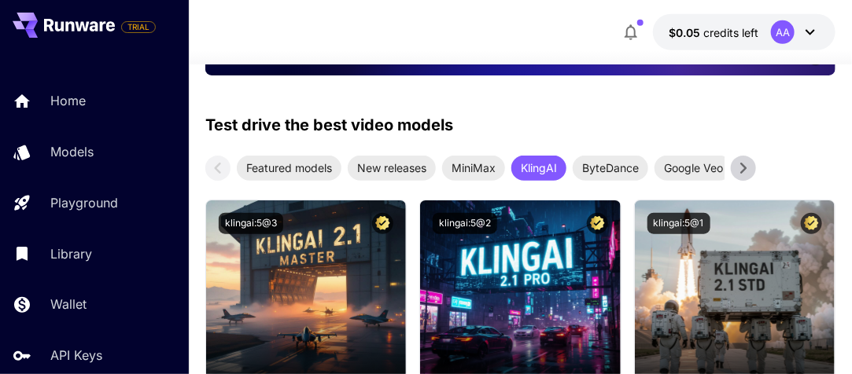
click at [742, 169] on icon at bounding box center [744, 169] width 24 height 24
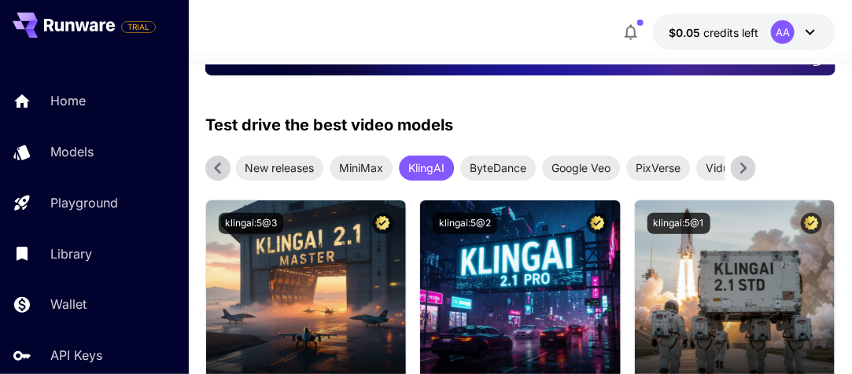
click at [607, 165] on span "Google Veo" at bounding box center [581, 168] width 78 height 17
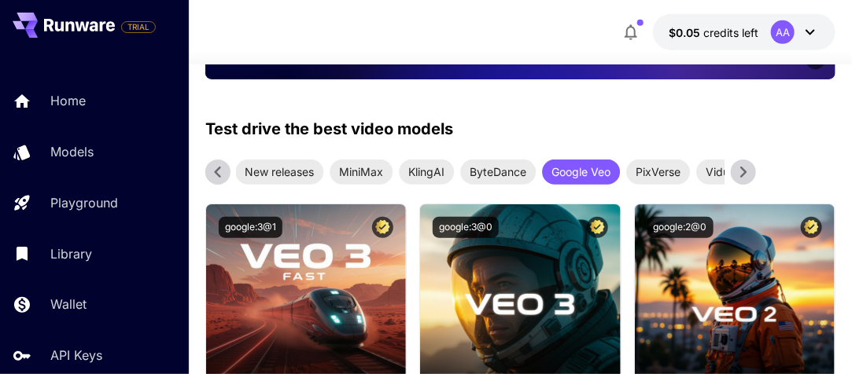
scroll to position [395, 0]
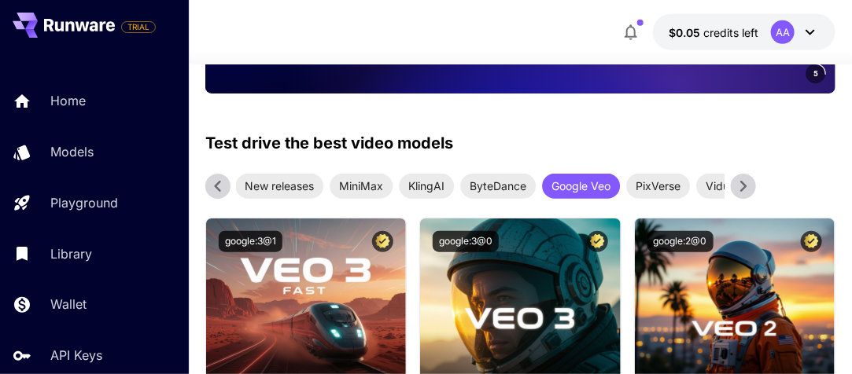
click at [741, 176] on icon at bounding box center [744, 187] width 24 height 24
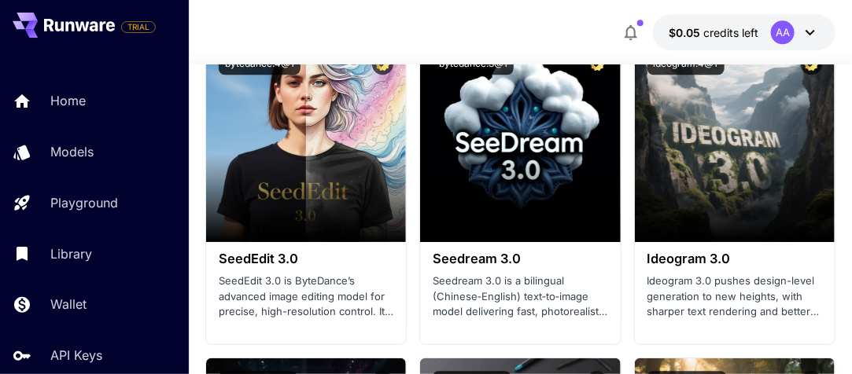
scroll to position [1294, 0]
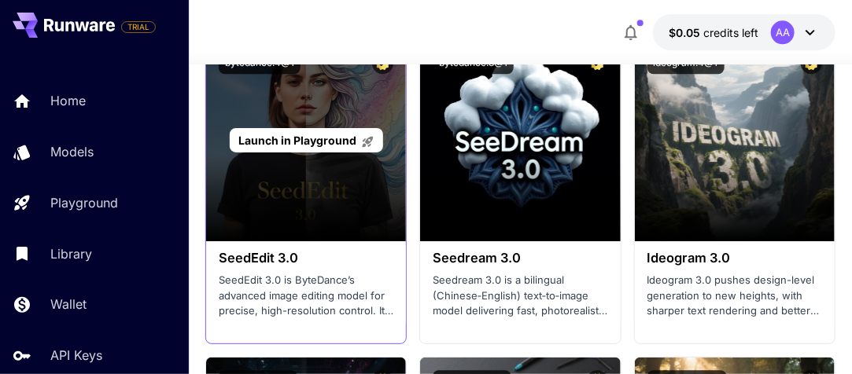
click at [371, 205] on section at bounding box center [306, 197] width 200 height 88
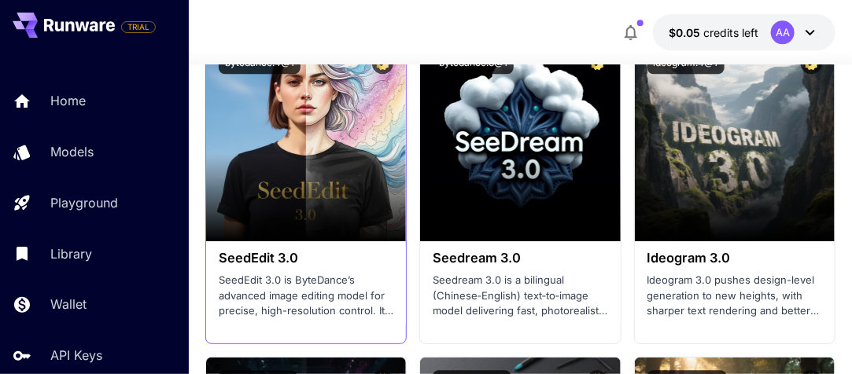
click at [271, 255] on h3 "SeedEdit 3.0" at bounding box center [306, 258] width 175 height 15
click at [274, 256] on h3 "SeedEdit 3.0" at bounding box center [306, 258] width 175 height 15
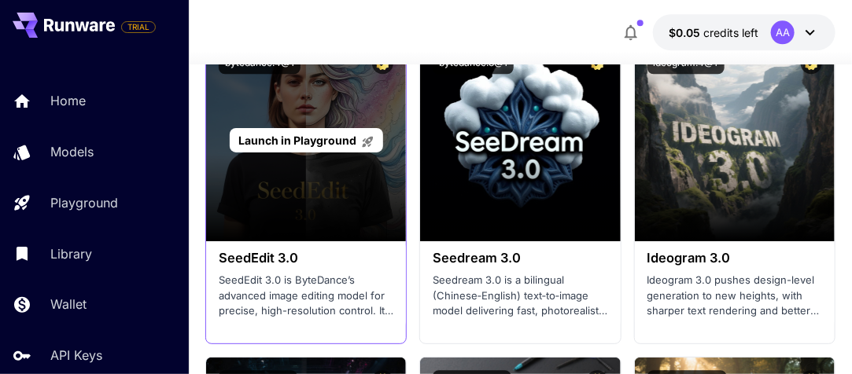
click at [320, 203] on section at bounding box center [306, 197] width 200 height 88
click at [352, 144] on span "Launch in Playground" at bounding box center [297, 140] width 118 height 13
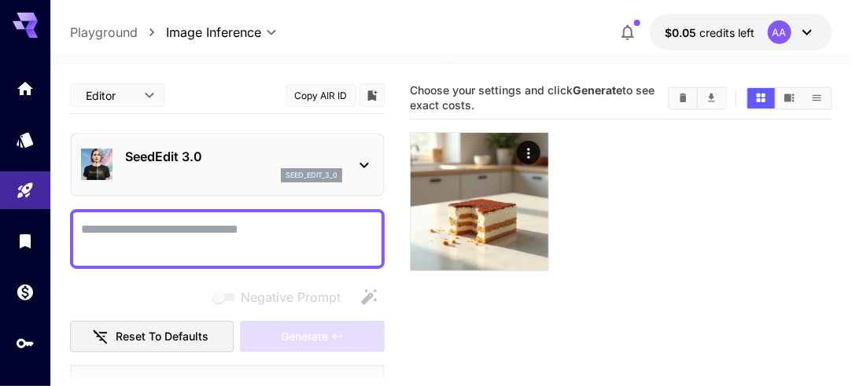
click at [149, 97] on body "**********" at bounding box center [426, 255] width 852 height 511
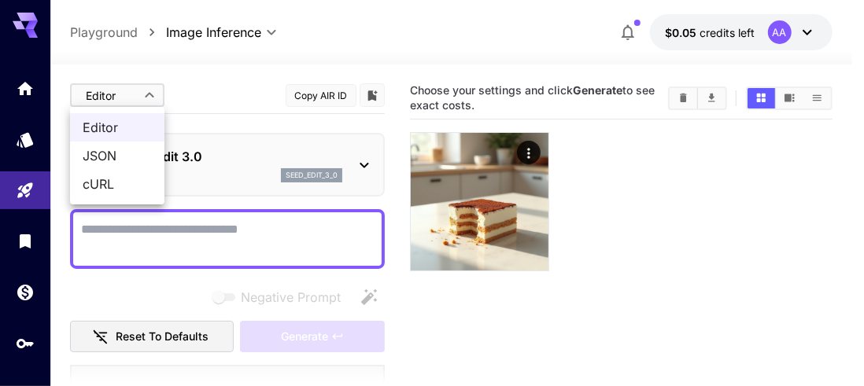
click at [116, 164] on span "JSON" at bounding box center [117, 155] width 69 height 19
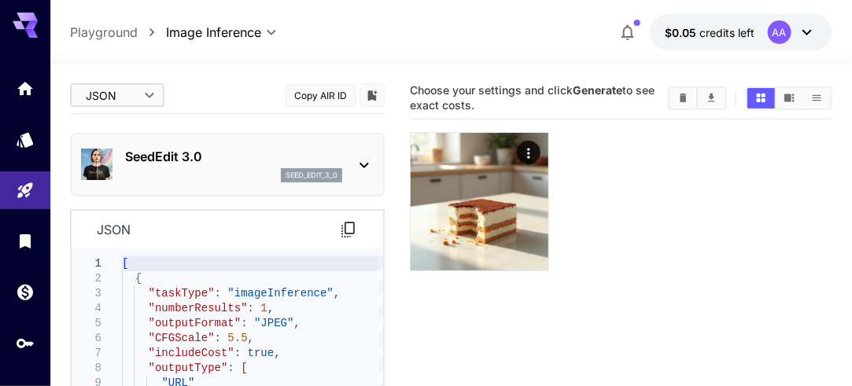
click at [154, 95] on body "**********" at bounding box center [426, 255] width 852 height 511
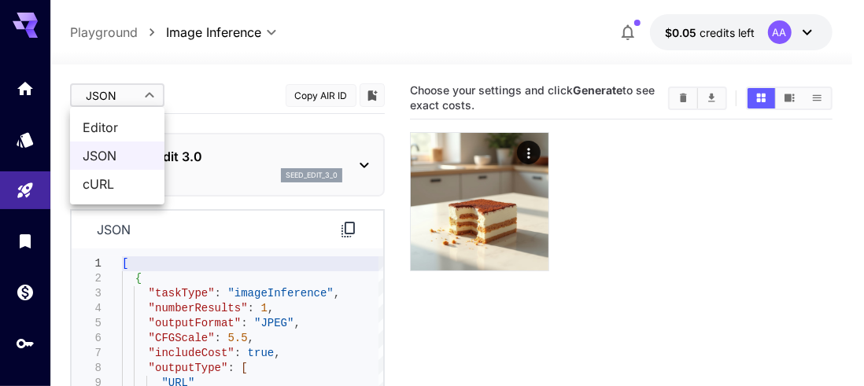
click at [129, 125] on span "Editor" at bounding box center [117, 127] width 69 height 19
type input "****"
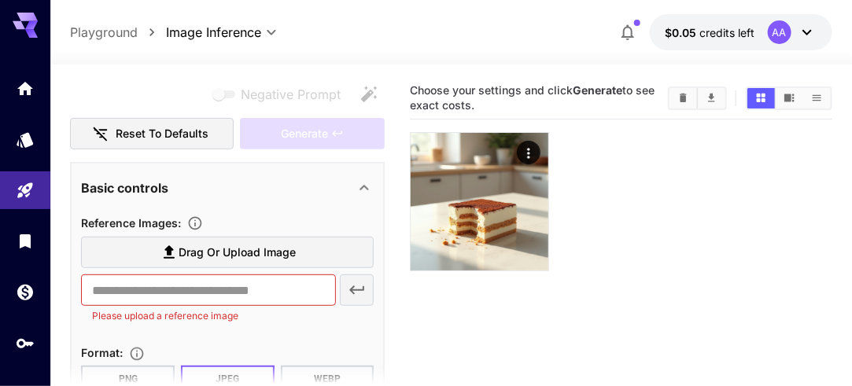
scroll to position [206, 0]
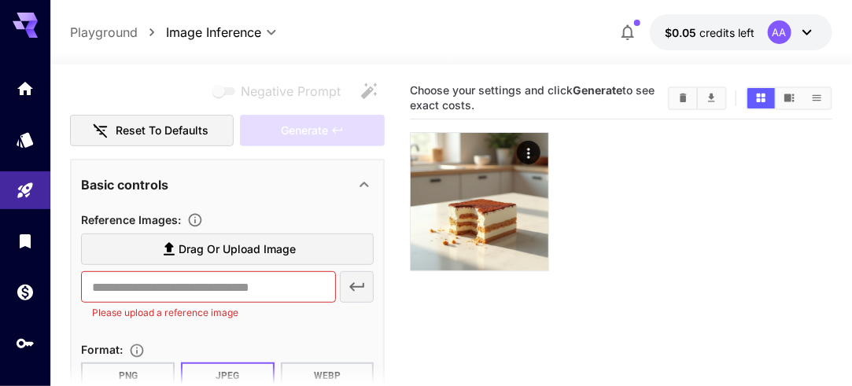
click at [234, 255] on span "Drag or upload image" at bounding box center [237, 250] width 117 height 20
click at [0, 0] on input "Drag or upload image" at bounding box center [0, 0] width 0 height 0
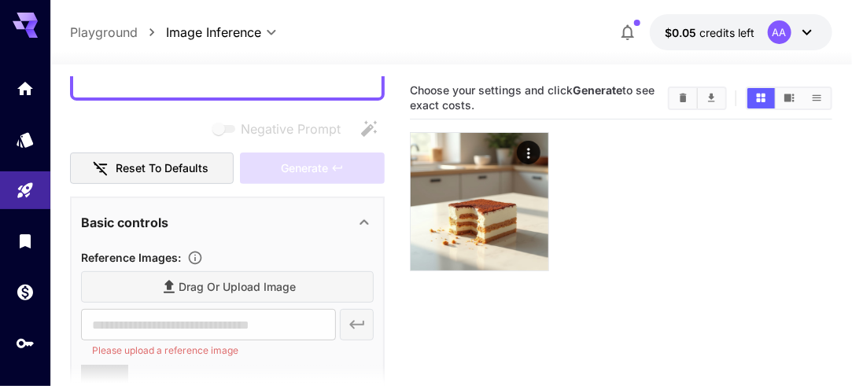
scroll to position [196, 0]
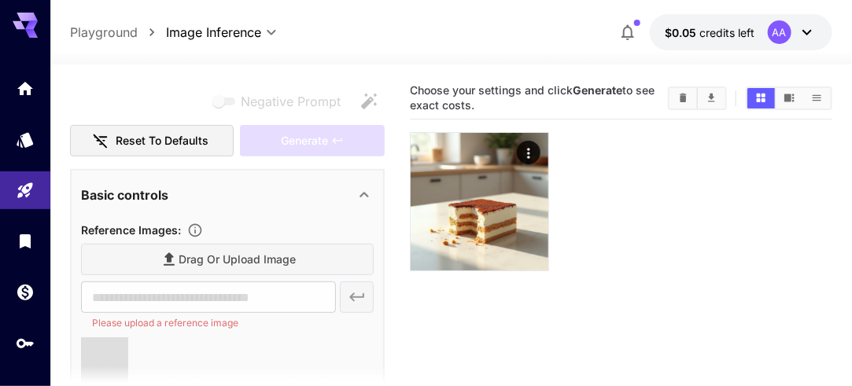
click at [275, 260] on div "Drag or upload image" at bounding box center [227, 260] width 293 height 32
type input "**********"
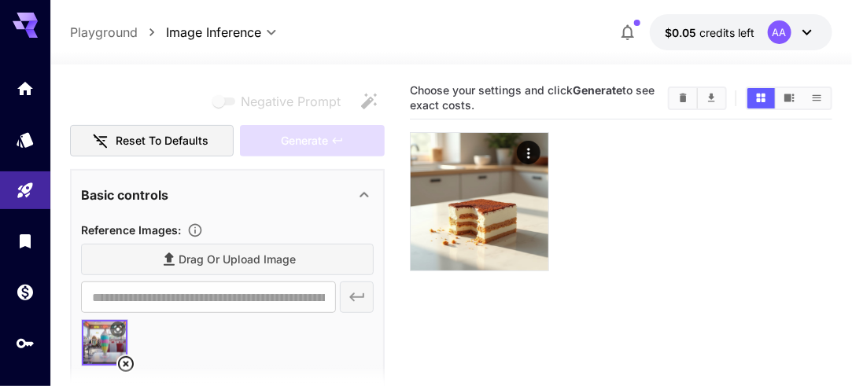
click at [173, 255] on div "Drag or upload image" at bounding box center [227, 260] width 293 height 32
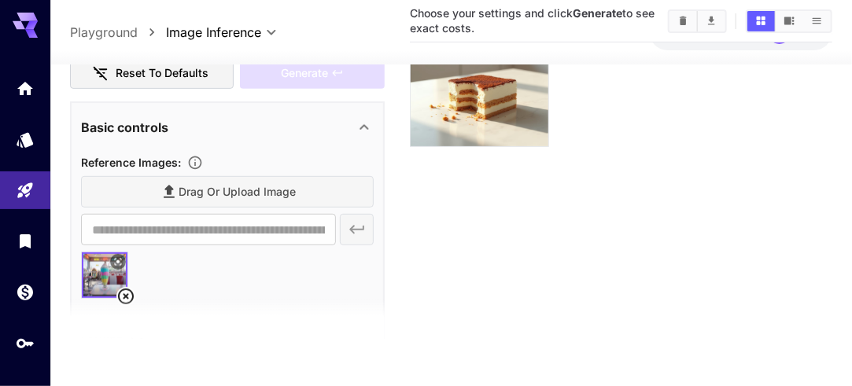
scroll to position [198, 0]
click at [109, 275] on img at bounding box center [105, 275] width 46 height 46
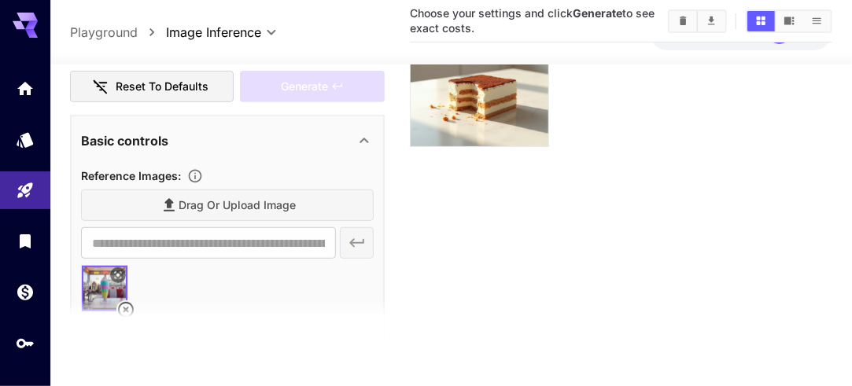
scroll to position [183, 0]
click at [111, 290] on img at bounding box center [105, 290] width 46 height 46
click at [129, 313] on section at bounding box center [227, 319] width 315 height 39
click at [126, 308] on section at bounding box center [227, 319] width 315 height 39
click at [126, 309] on section at bounding box center [227, 319] width 315 height 39
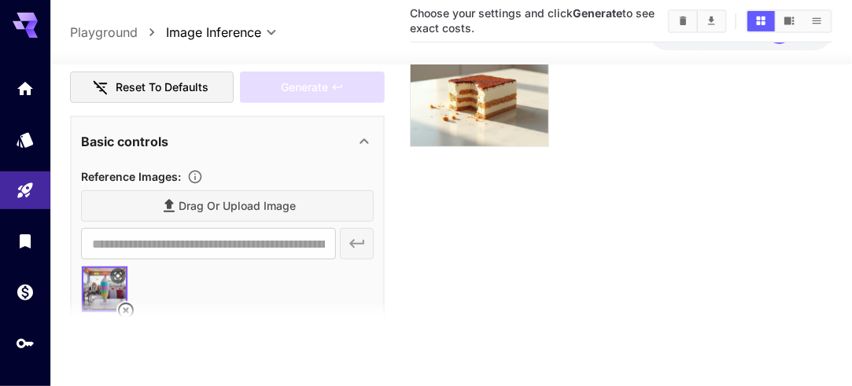
click at [109, 286] on img at bounding box center [105, 290] width 46 height 46
click at [105, 296] on img at bounding box center [105, 290] width 46 height 46
click at [118, 271] on icon at bounding box center [117, 275] width 9 height 9
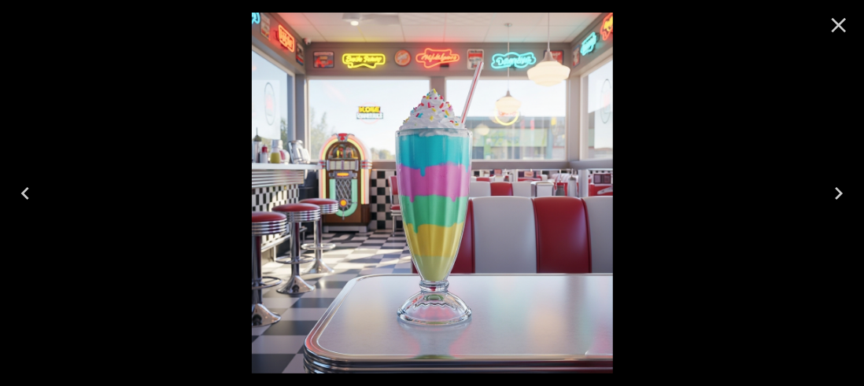
click at [841, 27] on icon "Close" at bounding box center [839, 25] width 15 height 15
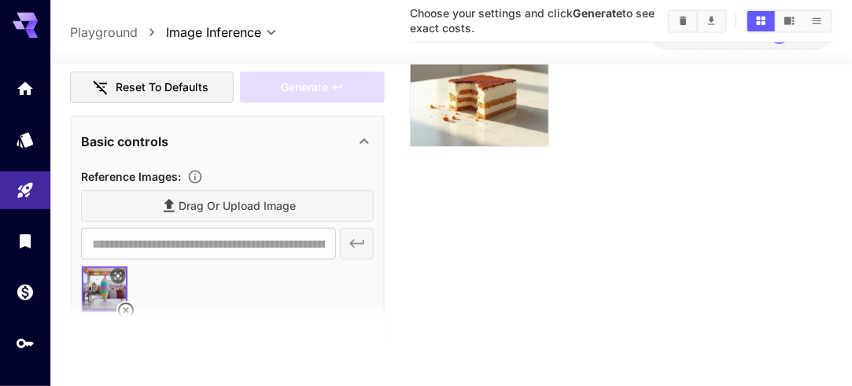
click at [127, 307] on section at bounding box center [227, 319] width 315 height 39
click at [127, 312] on section at bounding box center [227, 319] width 315 height 39
click at [124, 319] on section at bounding box center [227, 319] width 315 height 39
click at [121, 310] on section at bounding box center [227, 319] width 315 height 39
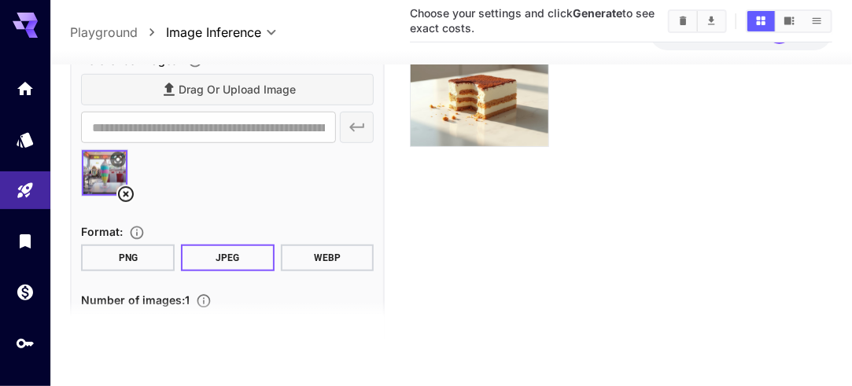
scroll to position [335, 0]
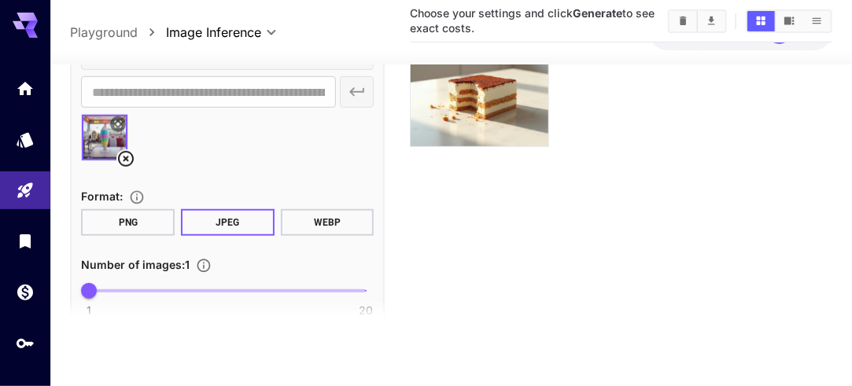
click at [153, 231] on button "PNG" at bounding box center [128, 222] width 94 height 27
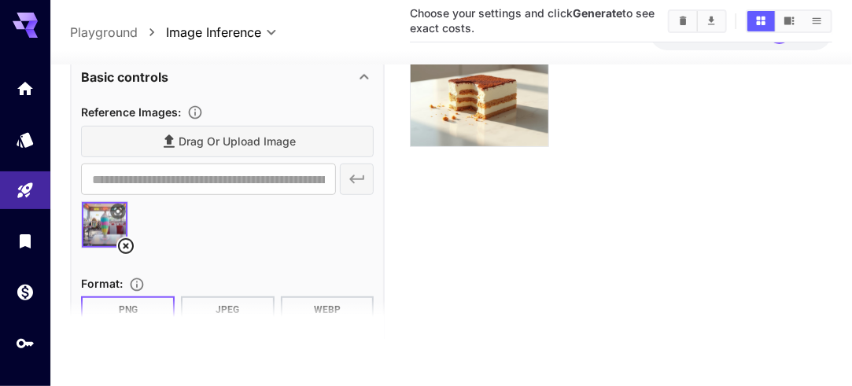
scroll to position [247, 0]
click at [122, 246] on icon at bounding box center [125, 247] width 19 height 19
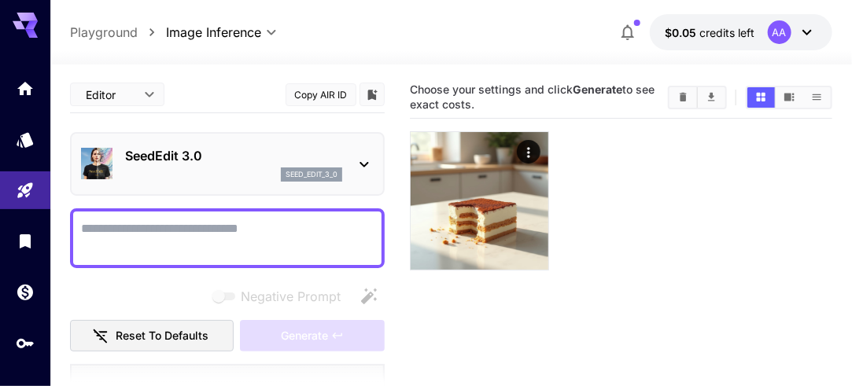
scroll to position [0, 0]
click at [175, 223] on textarea "Negative Prompt" at bounding box center [227, 239] width 293 height 38
paste textarea "**********"
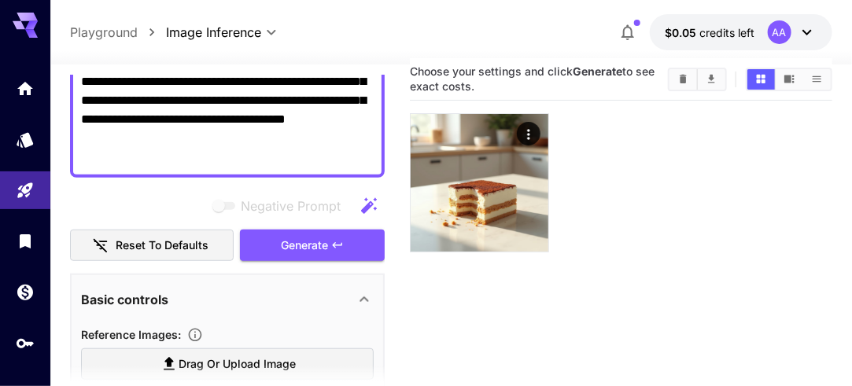
scroll to position [310, 0]
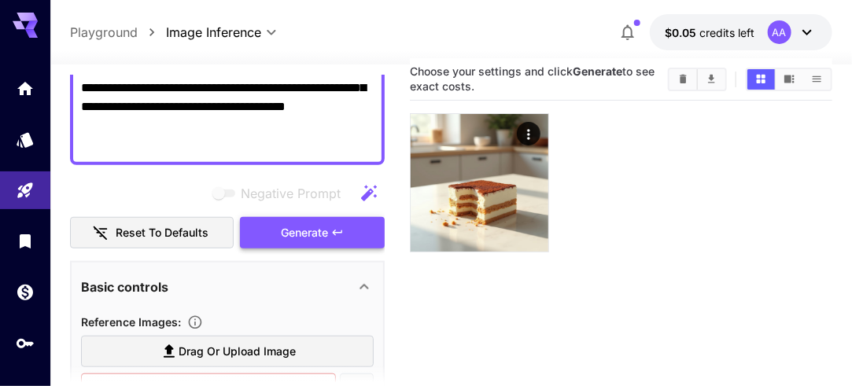
type textarea "**********"
click at [319, 239] on span "Generate" at bounding box center [304, 233] width 47 height 20
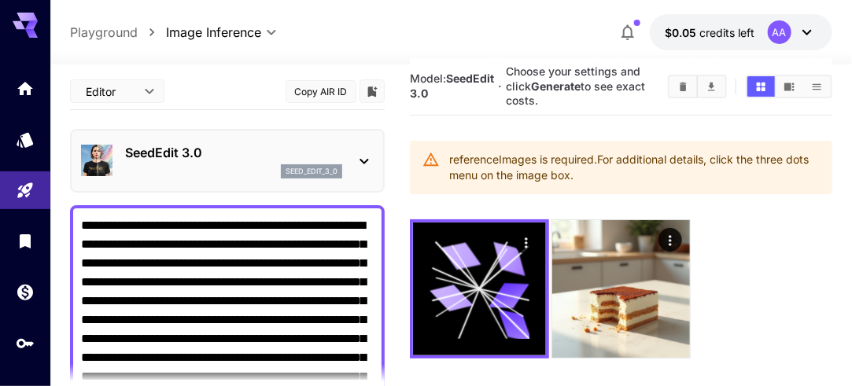
scroll to position [0, 0]
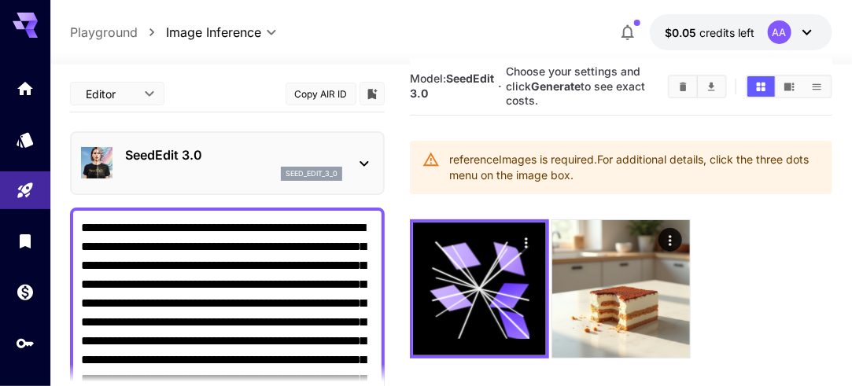
click at [366, 162] on icon at bounding box center [364, 164] width 9 height 6
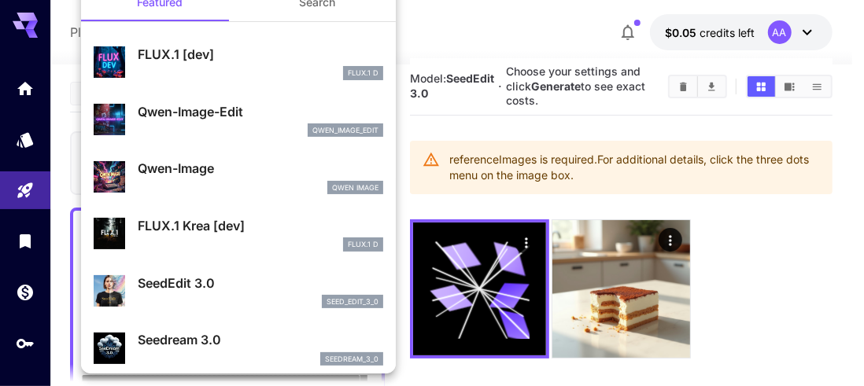
click at [430, 20] on div at bounding box center [432, 193] width 864 height 386
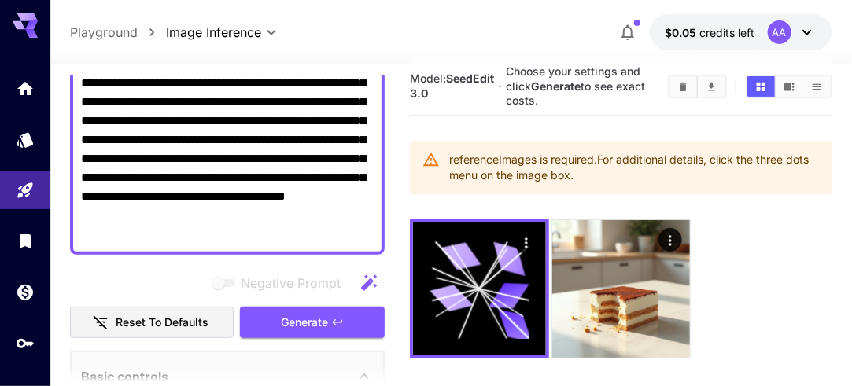
scroll to position [218, 0]
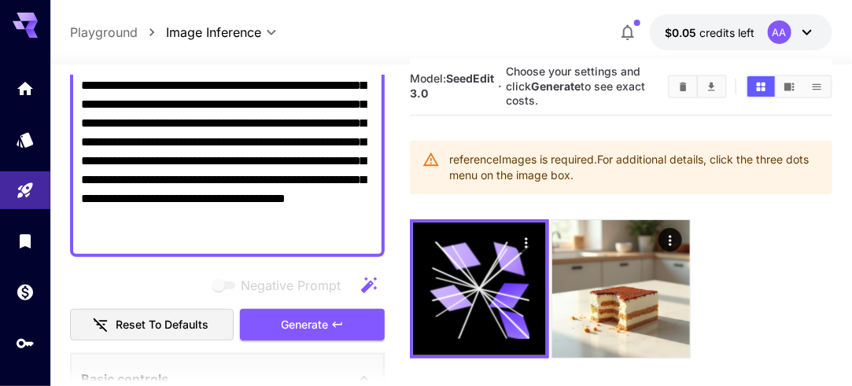
click at [266, 238] on textarea "**********" at bounding box center [227, 123] width 293 height 245
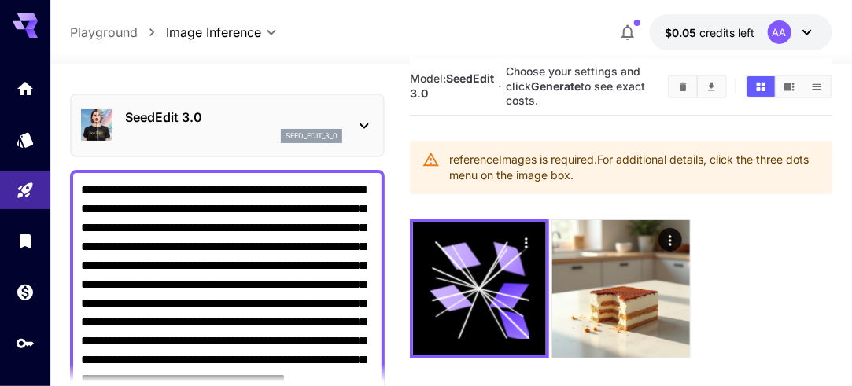
scroll to position [35, 0]
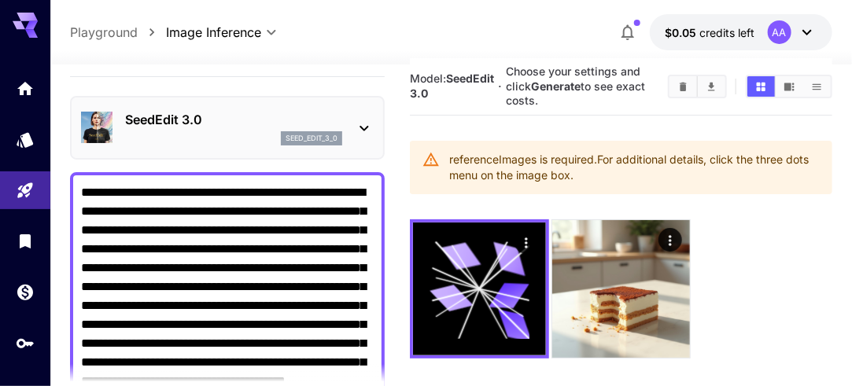
click at [363, 127] on icon at bounding box center [364, 129] width 9 height 6
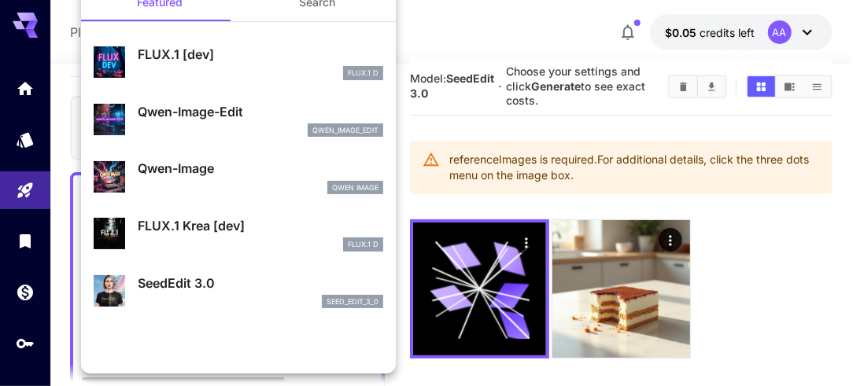
click at [310, 18] on button "Search" at bounding box center [316, 2] width 157 height 38
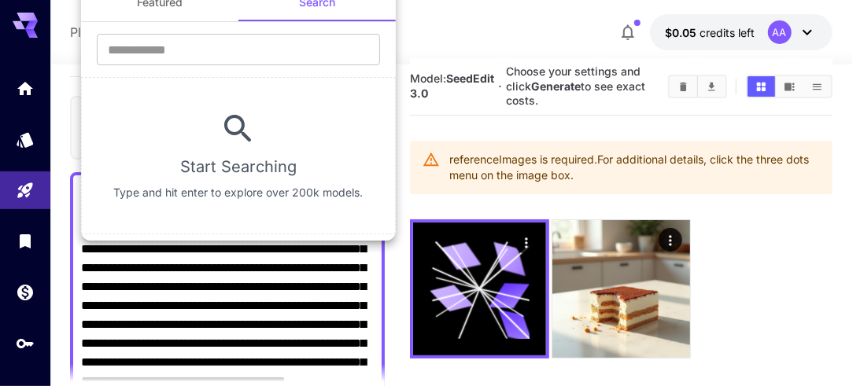
click at [168, 9] on button "Featured" at bounding box center [159, 2] width 157 height 38
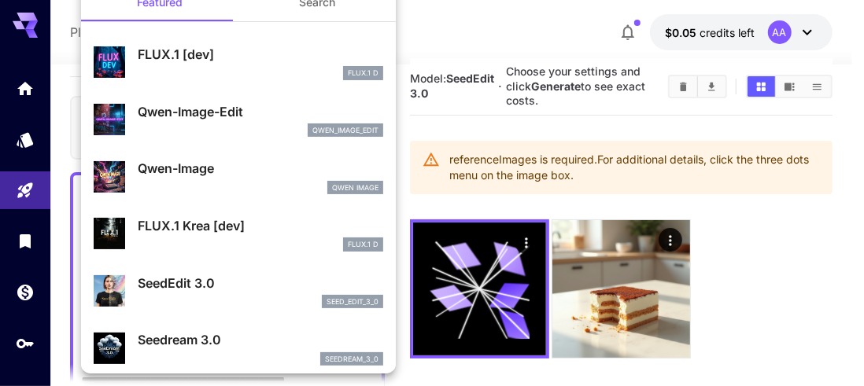
click at [191, 61] on p "FLUX.1 [dev]" at bounding box center [260, 54] width 245 height 19
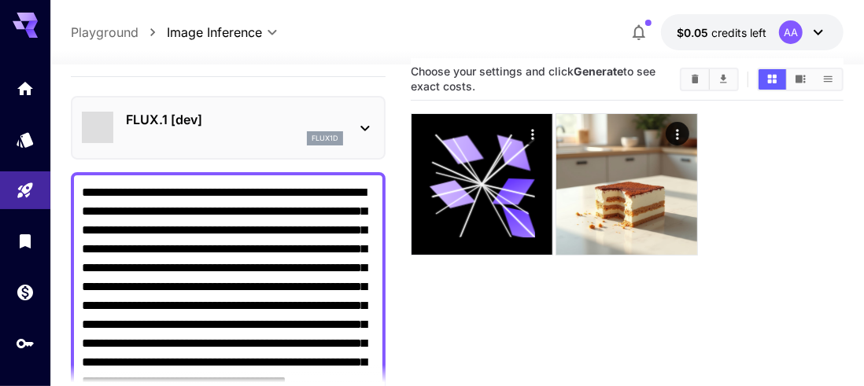
type input "***"
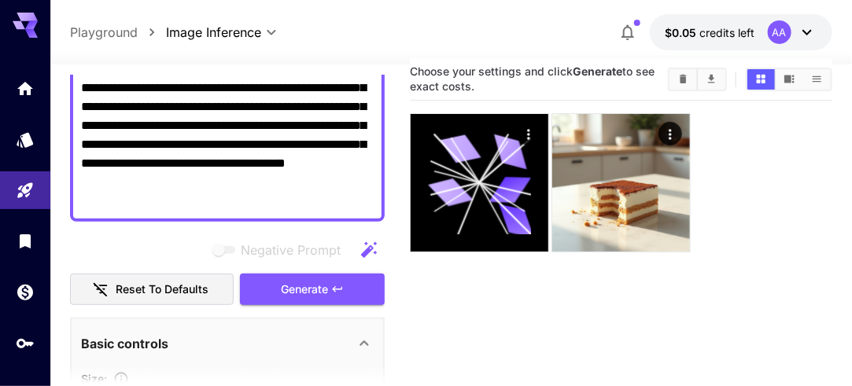
scroll to position [264, 0]
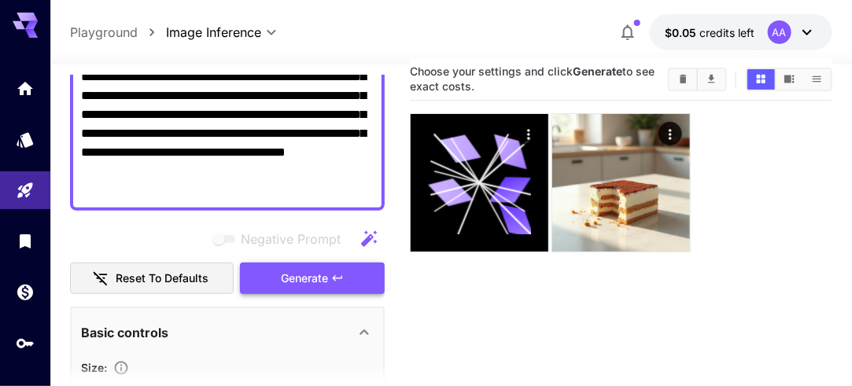
click at [330, 283] on button "Generate" at bounding box center [312, 279] width 145 height 32
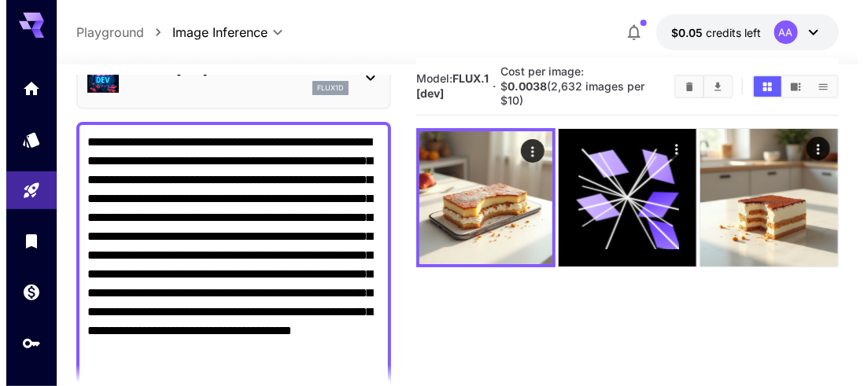
scroll to position [0, 0]
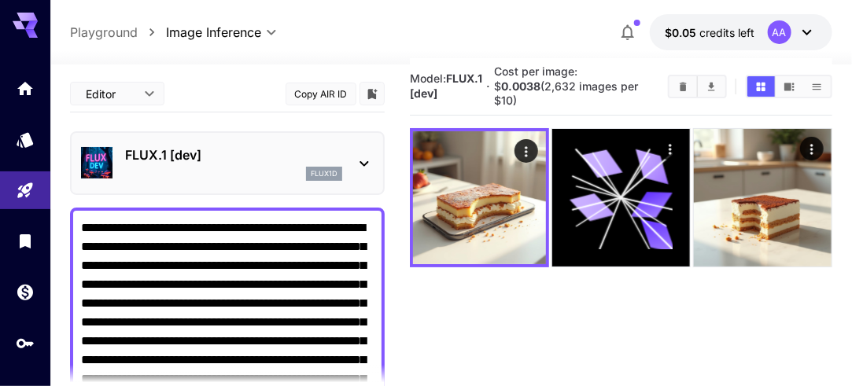
click at [365, 163] on icon at bounding box center [364, 163] width 19 height 19
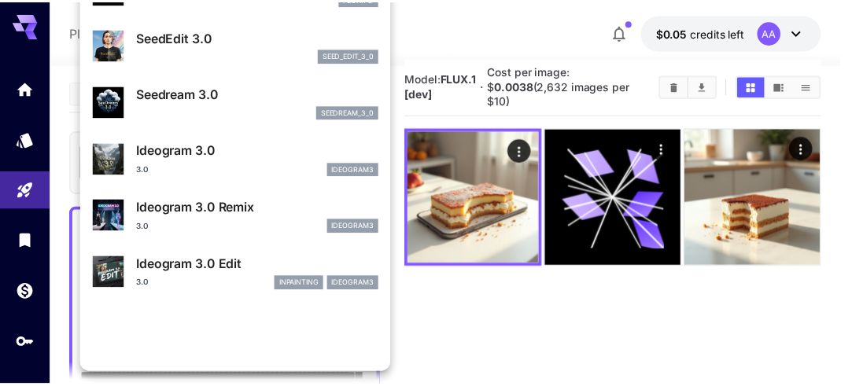
scroll to position [247, 0]
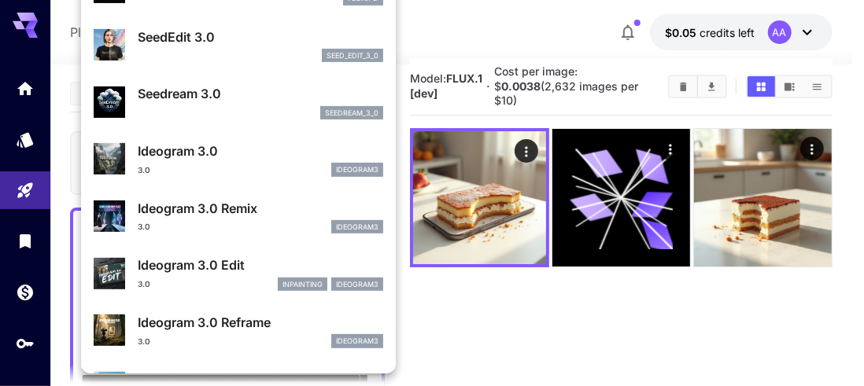
click at [209, 160] on div "Ideogram 3.0 3.0 ideogram3" at bounding box center [260, 159] width 245 height 35
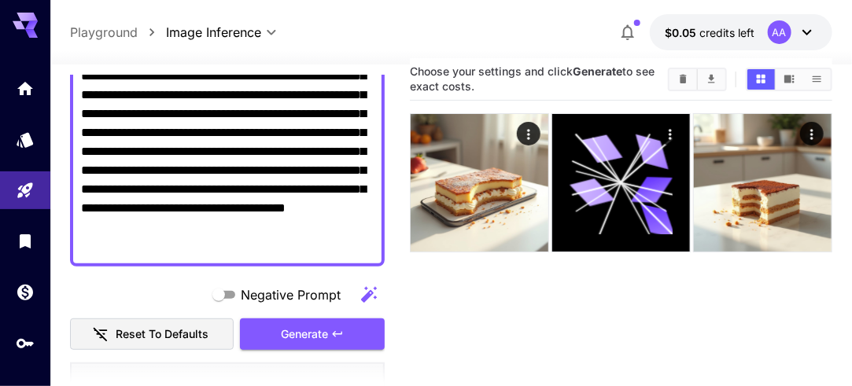
scroll to position [212, 0]
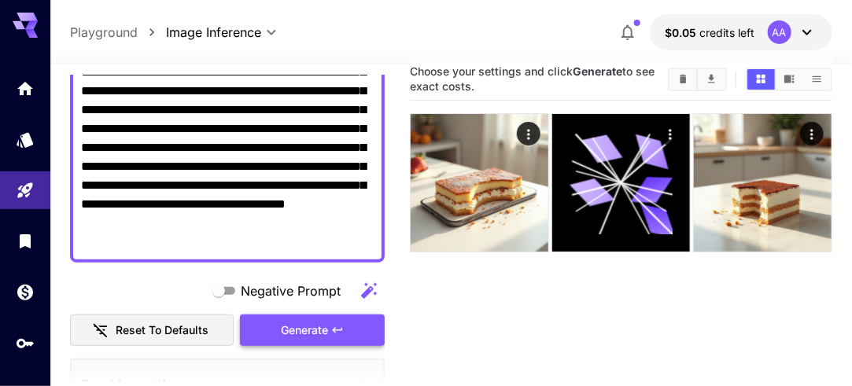
click at [297, 336] on span "Generate" at bounding box center [304, 331] width 47 height 20
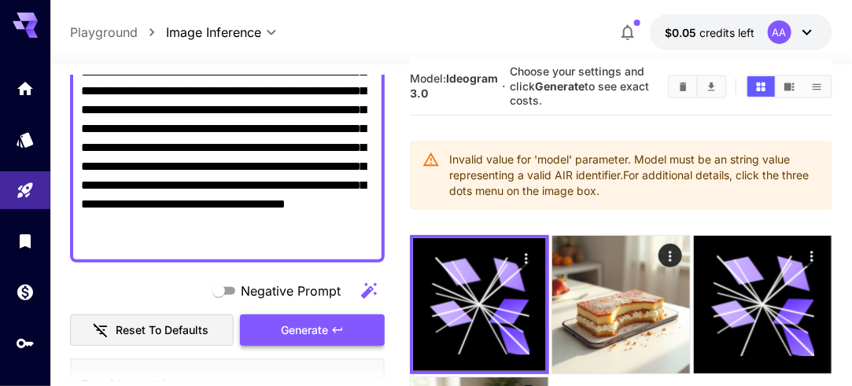
scroll to position [0, 0]
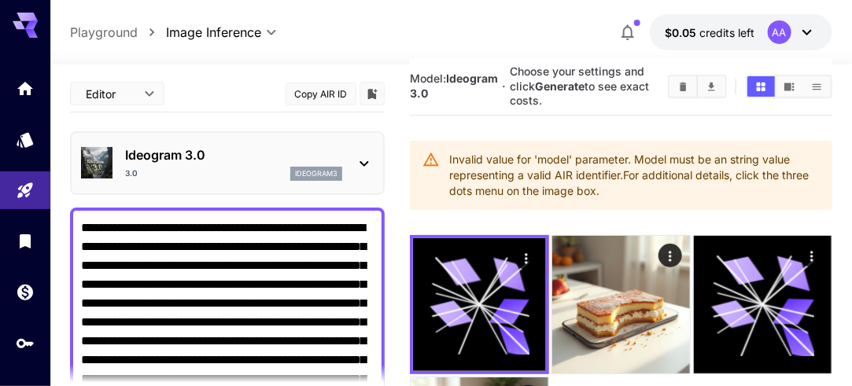
click at [118, 30] on p "Playground" at bounding box center [104, 32] width 68 height 19
click at [134, 23] on p "Playground" at bounding box center [104, 32] width 68 height 19
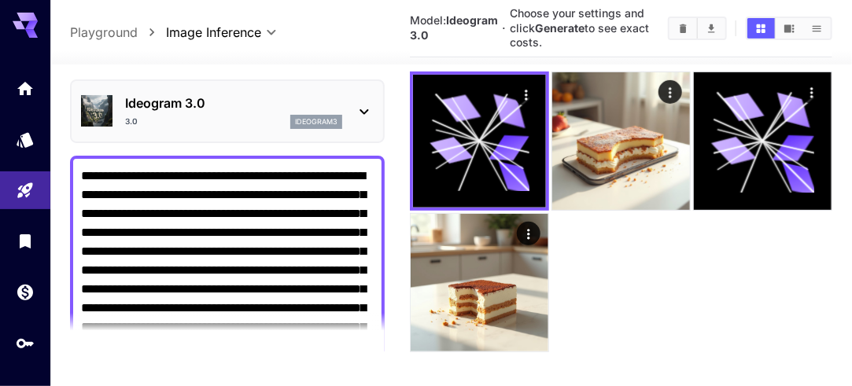
scroll to position [195, 0]
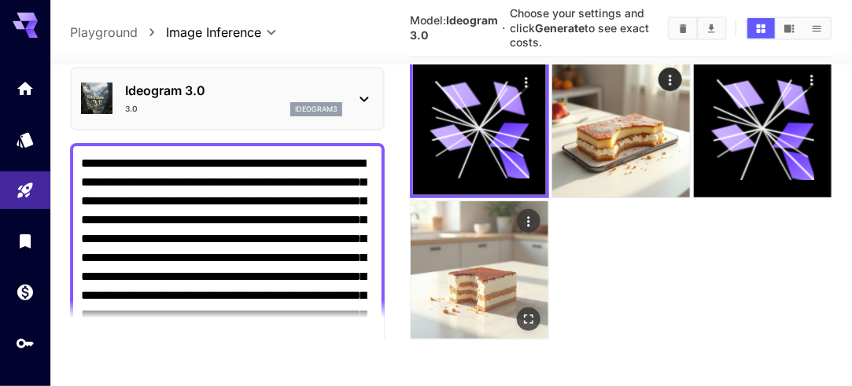
click at [529, 220] on icon "Actions" at bounding box center [529, 222] width 16 height 16
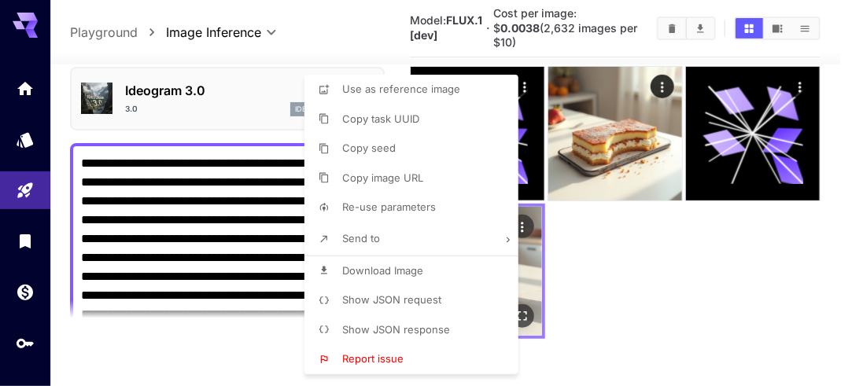
scroll to position [180, 0]
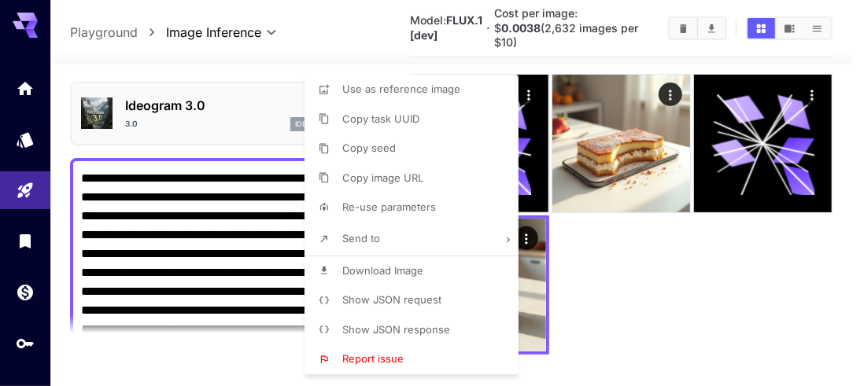
click at [529, 223] on div at bounding box center [432, 193] width 864 height 386
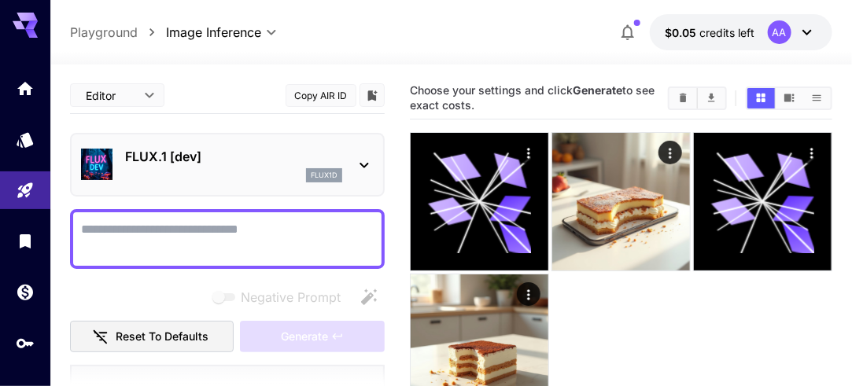
click at [316, 100] on button "Copy AIR ID" at bounding box center [321, 95] width 71 height 23
click at [310, 91] on button "Copy AIR ID" at bounding box center [321, 95] width 71 height 23
click at [143, 91] on body "**********" at bounding box center [426, 255] width 852 height 511
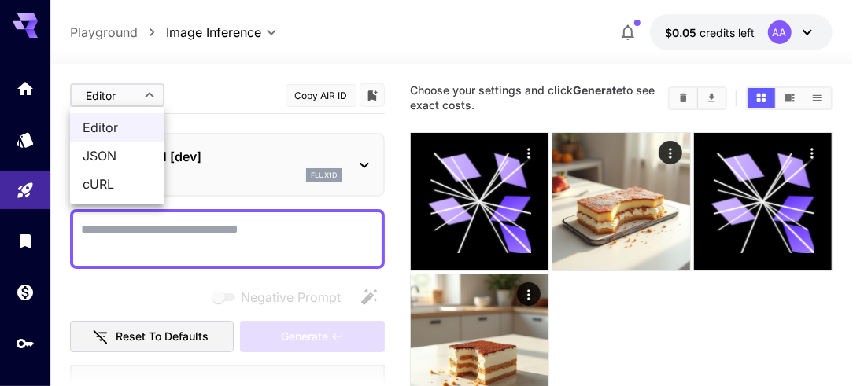
click at [141, 96] on div at bounding box center [432, 193] width 864 height 386
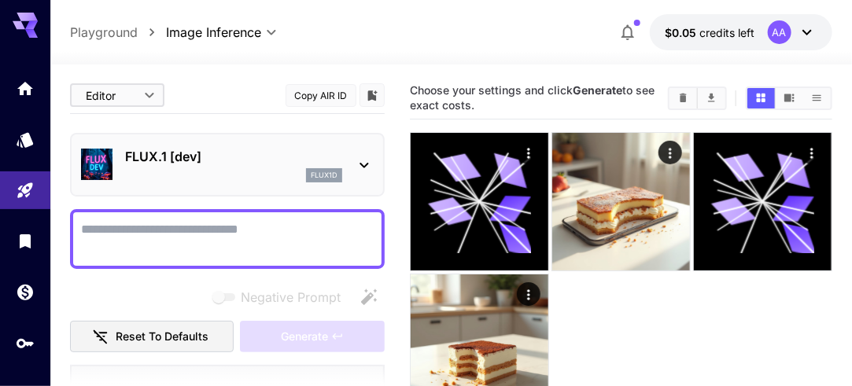
click at [806, 35] on icon at bounding box center [807, 32] width 19 height 19
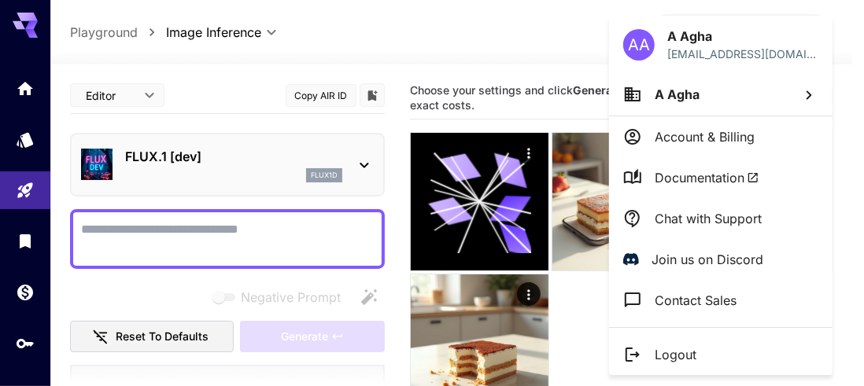
click at [694, 359] on p "Logout" at bounding box center [676, 354] width 42 height 19
